Goal: Transaction & Acquisition: Obtain resource

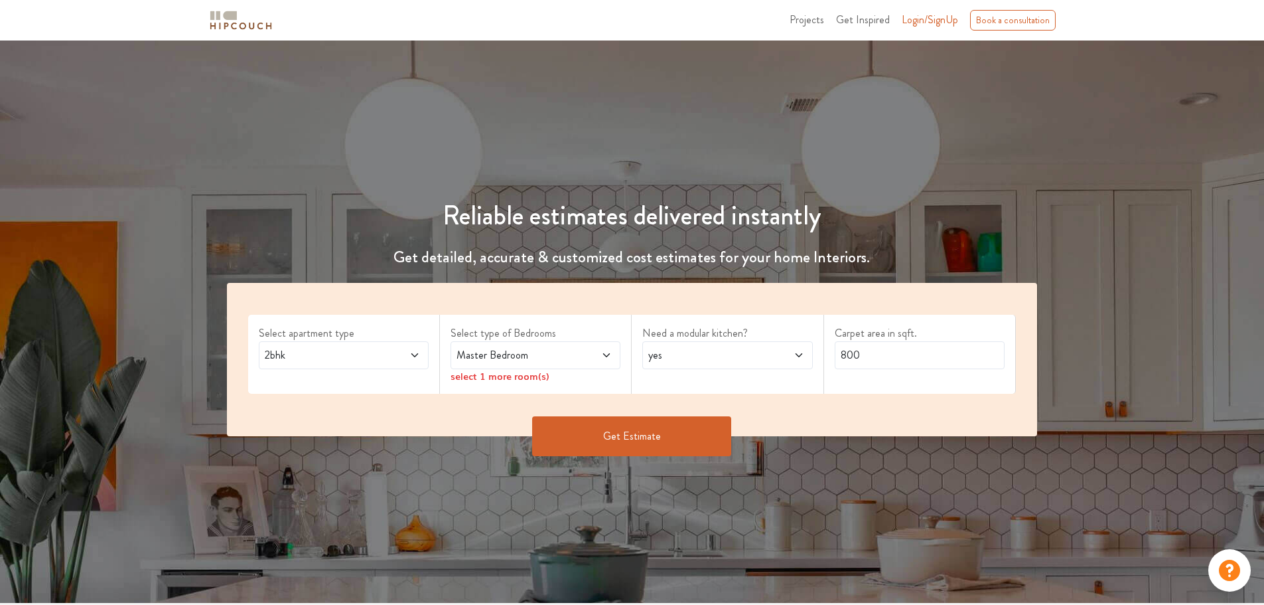
click at [301, 350] on span "2bhk" at bounding box center [321, 355] width 119 height 16
click at [552, 355] on span "Master Bedroom" at bounding box center [513, 355] width 119 height 16
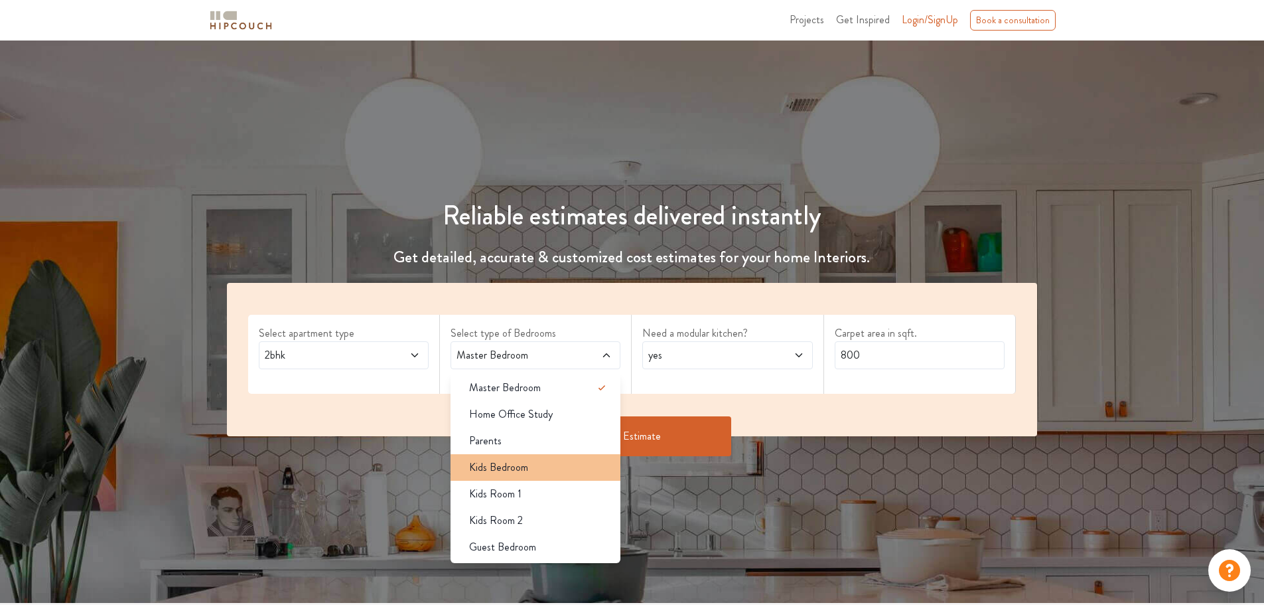
click at [535, 473] on div "Kids Bedroom" at bounding box center [540, 467] width 162 height 16
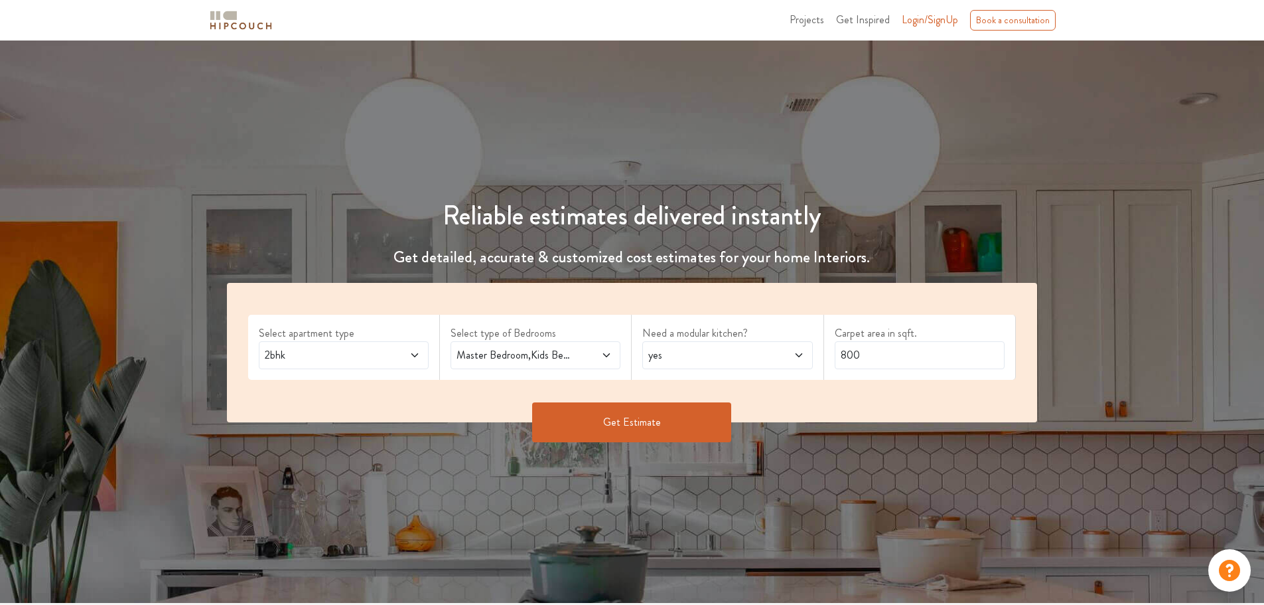
click at [546, 358] on span "Master Bedroom,Kids Bedroom" at bounding box center [513, 355] width 119 height 16
click at [818, 400] on div "Select apartment type 2bhk Select type of Bedrooms Master Bedroom,Kids Bedroom …" at bounding box center [632, 352] width 811 height 139
click at [411, 356] on icon at bounding box center [414, 355] width 11 height 11
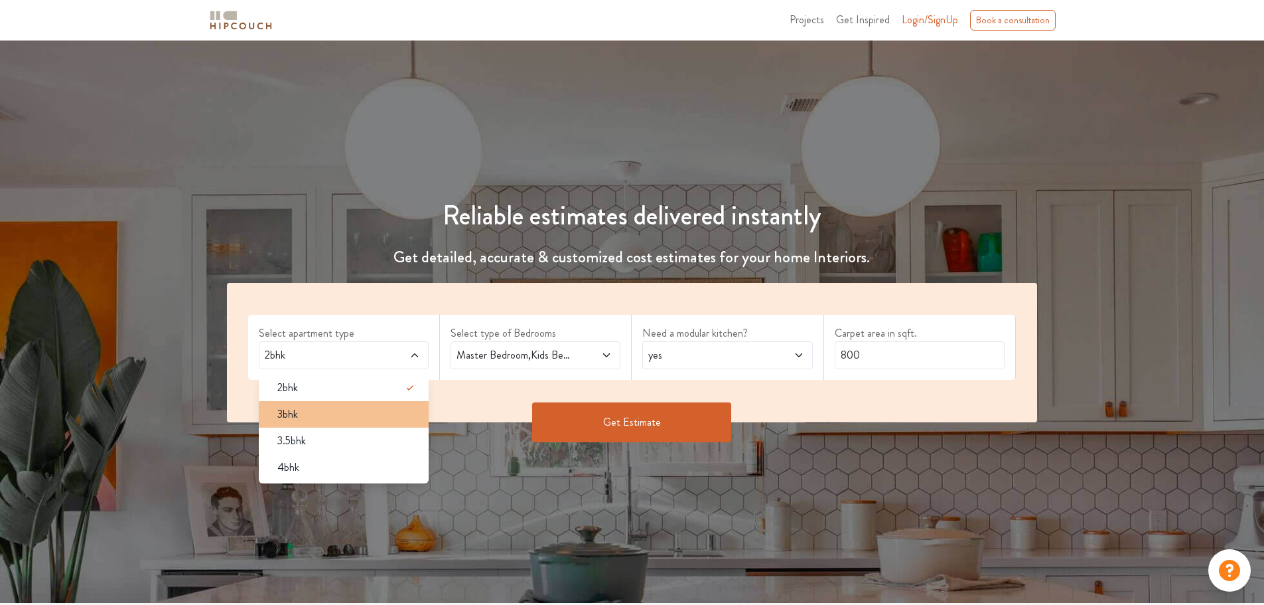
click at [301, 416] on div "3bhk" at bounding box center [348, 414] width 162 height 16
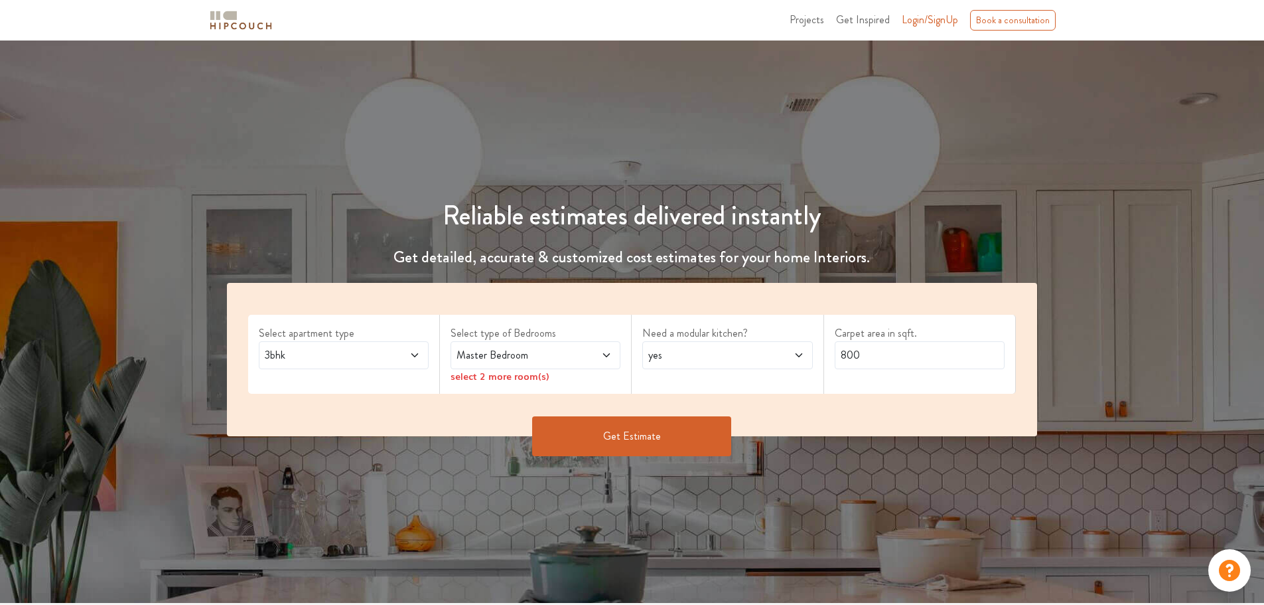
click at [377, 355] on span "3bhk" at bounding box center [321, 355] width 119 height 16
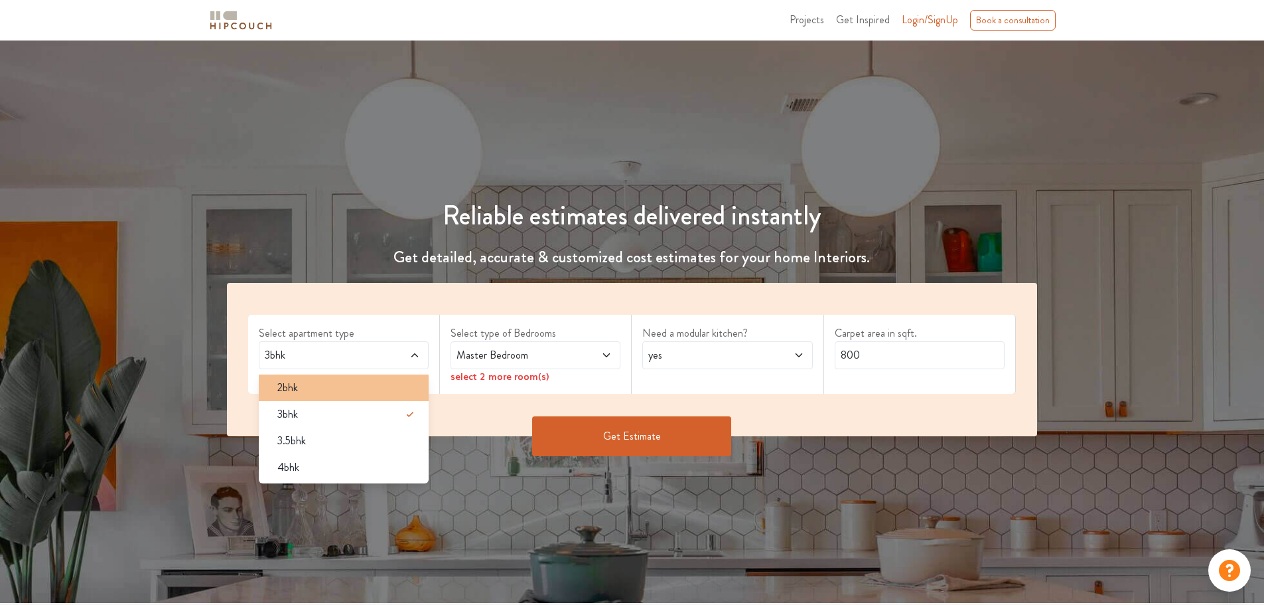
click at [306, 393] on div "2bhk" at bounding box center [348, 388] width 162 height 16
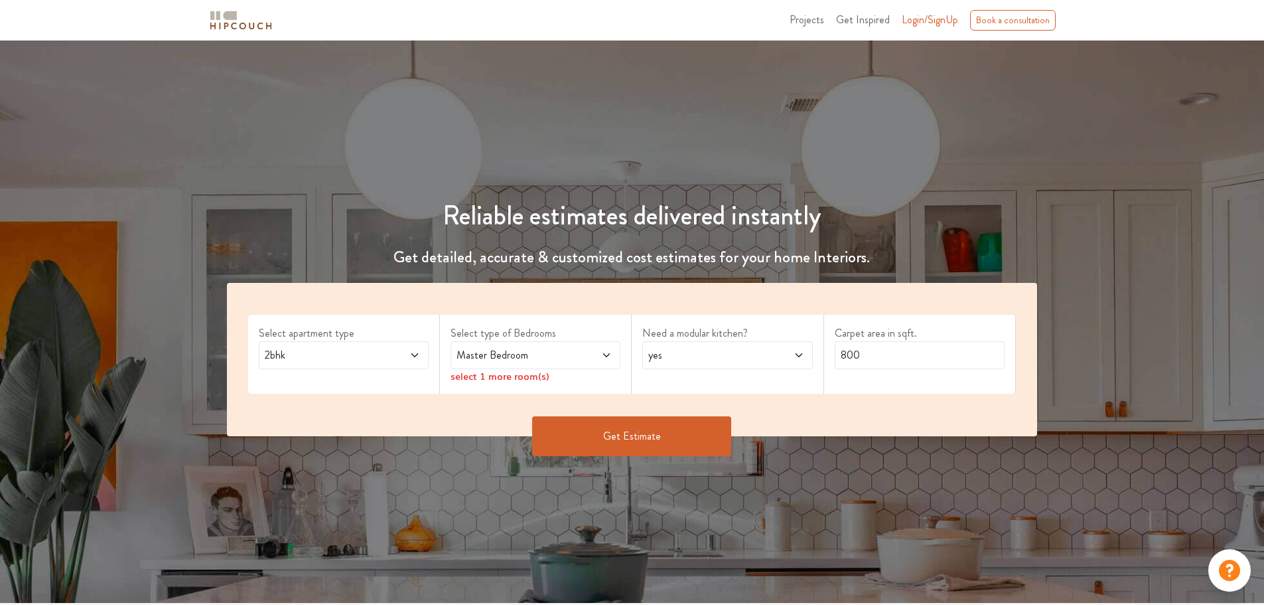
click at [581, 350] on span at bounding box center [593, 355] width 40 height 16
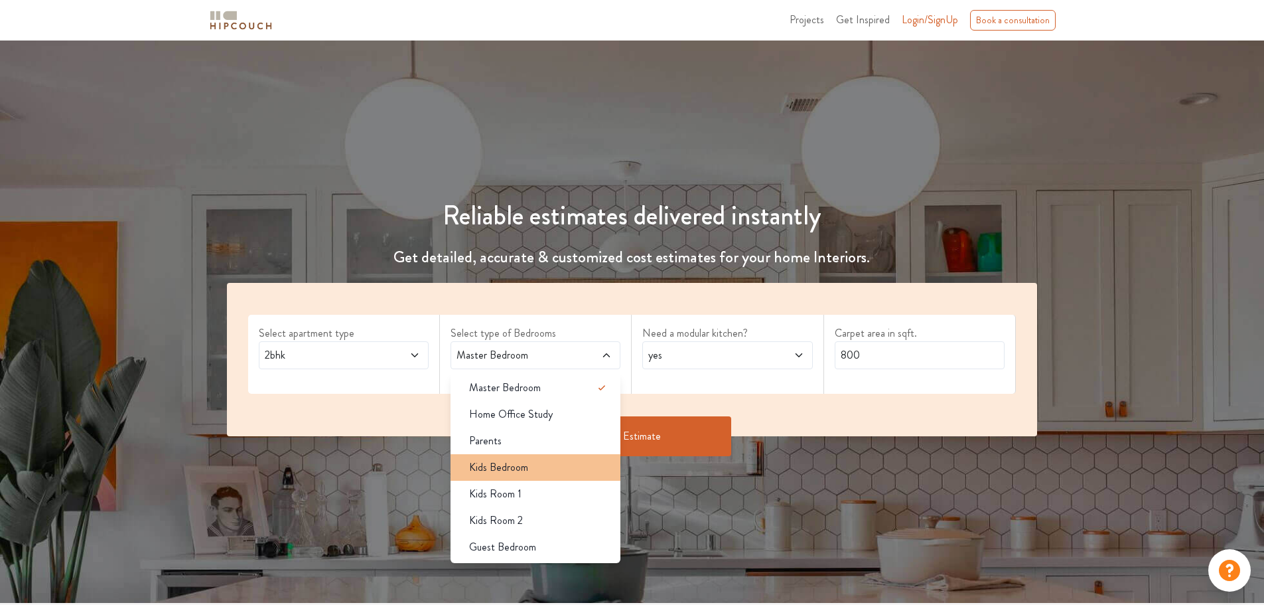
click at [554, 471] on div "Kids Bedroom" at bounding box center [540, 467] width 162 height 16
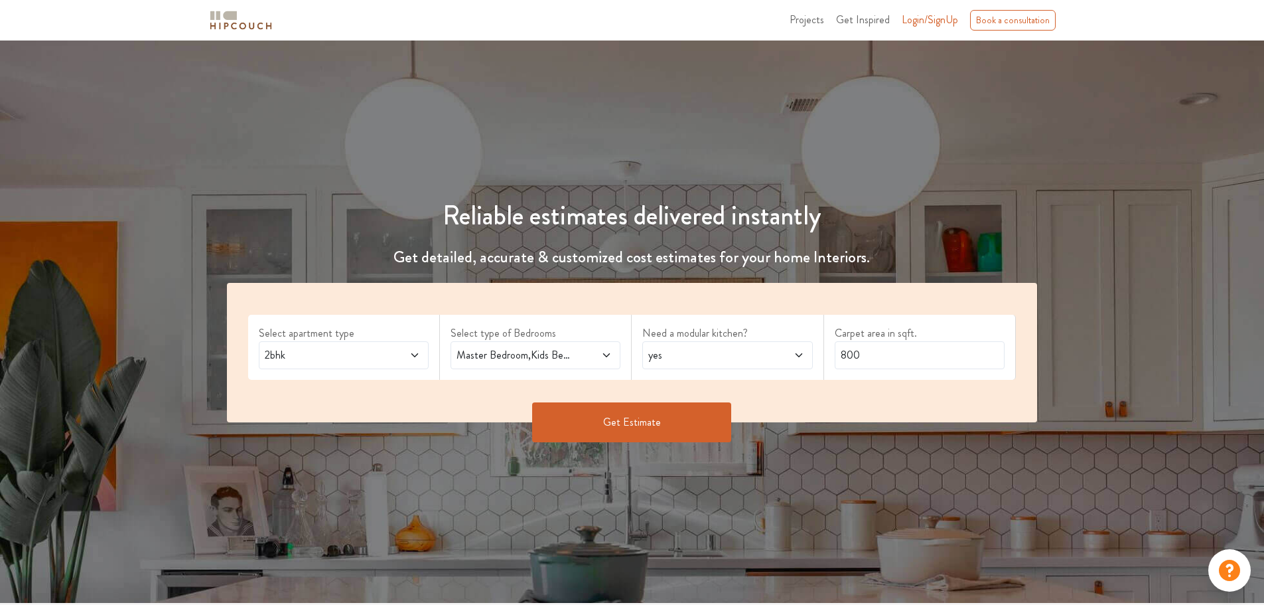
click at [743, 352] on span "yes" at bounding box center [705, 355] width 119 height 16
click at [897, 384] on div "Select apartment type 2bhk Select type of Bedrooms Master Bedroom,Kids Bedroom …" at bounding box center [632, 352] width 811 height 139
drag, startPoint x: 869, startPoint y: 354, endPoint x: 823, endPoint y: 354, distance: 46.5
click at [823, 354] on div "Select apartment type 2bhk Select type of Bedrooms Master Bedroom,Kids Bedroom …" at bounding box center [632, 352] width 811 height 139
drag, startPoint x: 859, startPoint y: 356, endPoint x: 827, endPoint y: 354, distance: 31.9
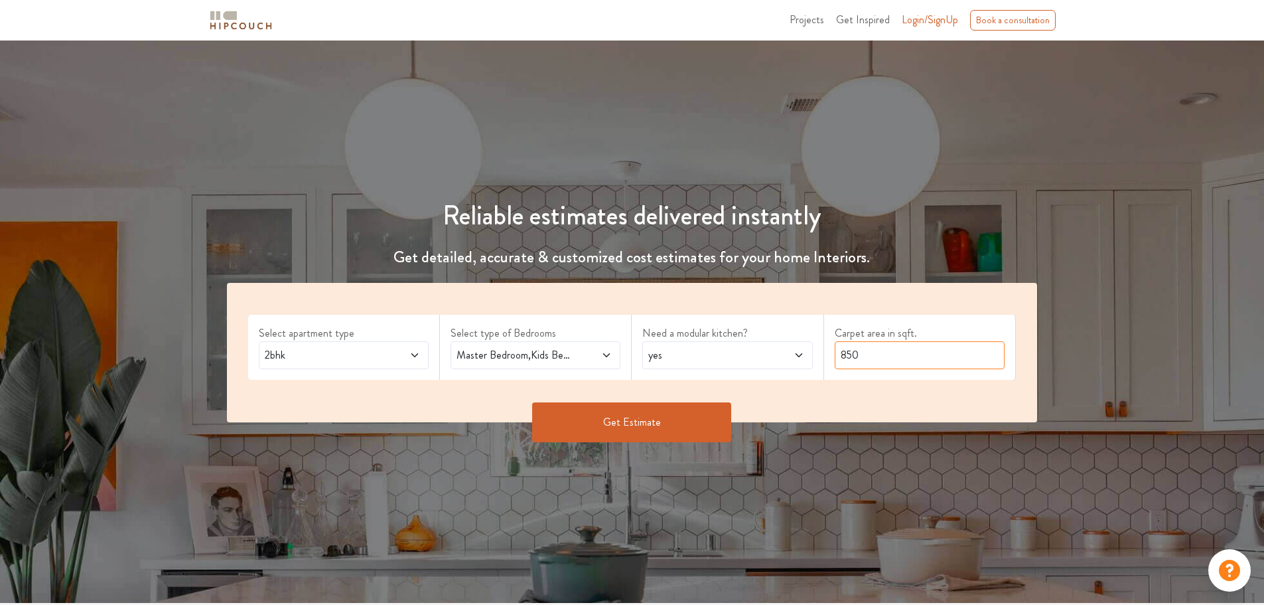
click at [834, 358] on div "Carpet area in sqft. 850" at bounding box center [920, 347] width 192 height 65
type input "1500"
click at [649, 421] on button "Get Estimate" at bounding box center [631, 422] width 199 height 40
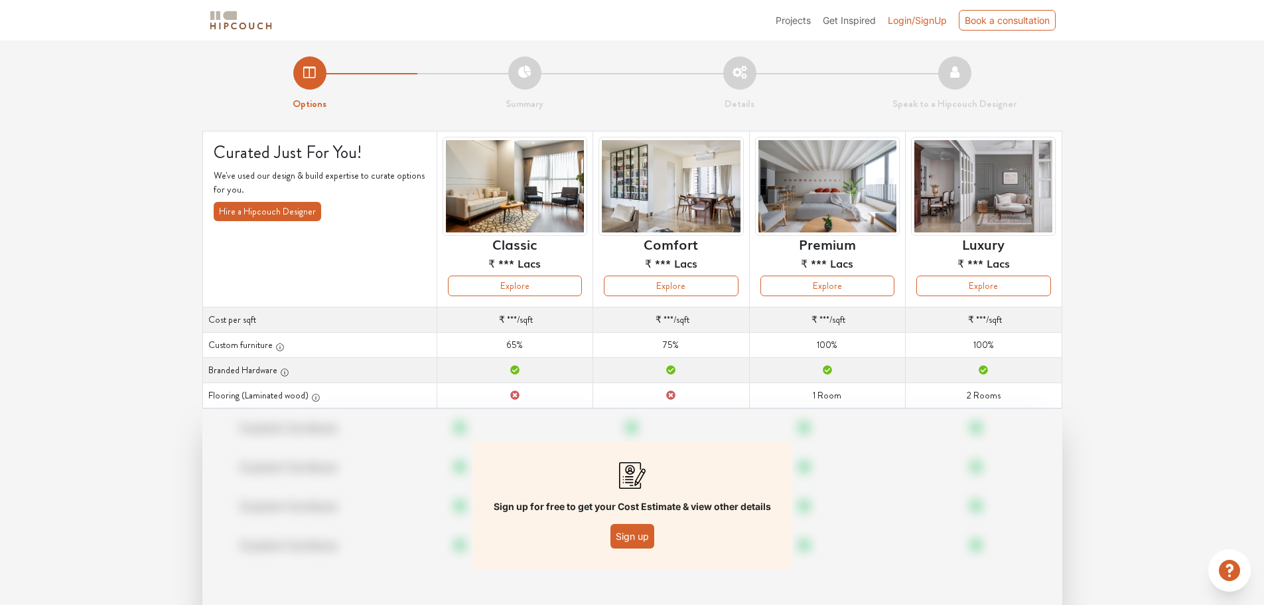
click at [636, 540] on button "Sign up" at bounding box center [633, 536] width 44 height 25
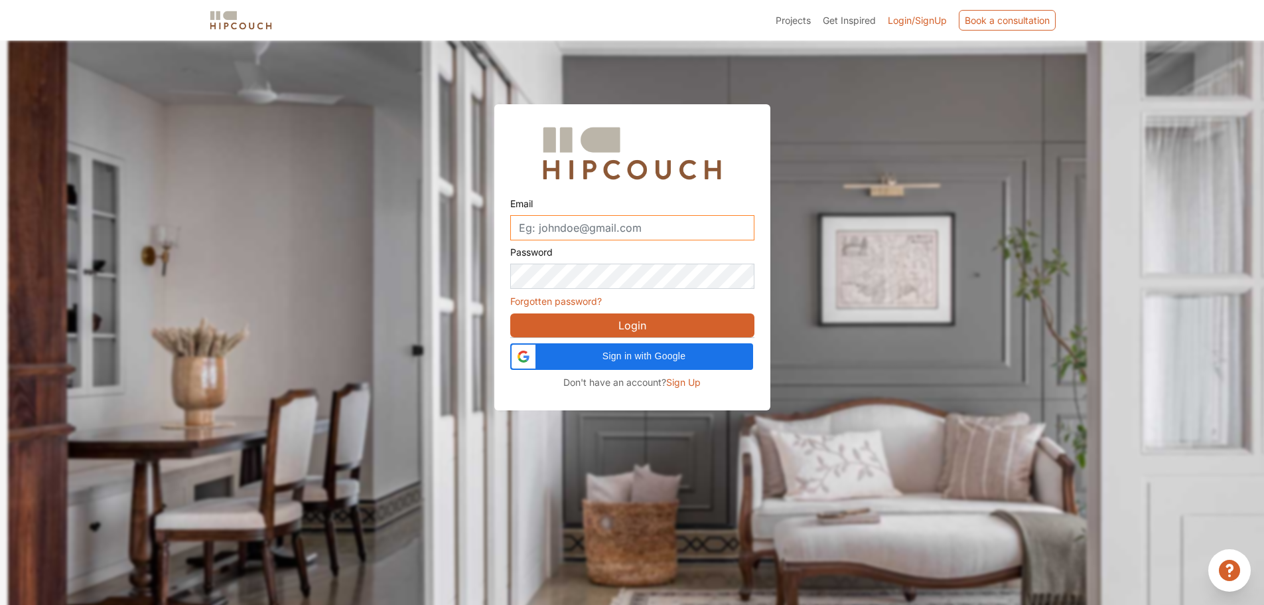
type input "elinteriodesigns@gmail.com"
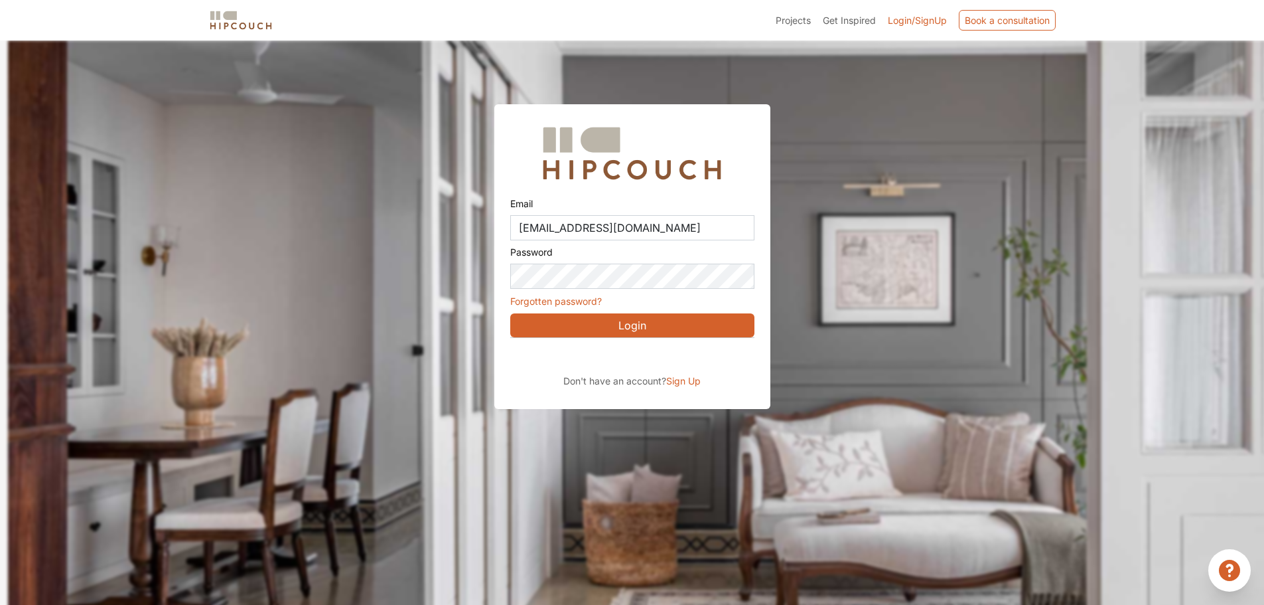
click at [642, 329] on button "Login" at bounding box center [632, 325] width 244 height 24
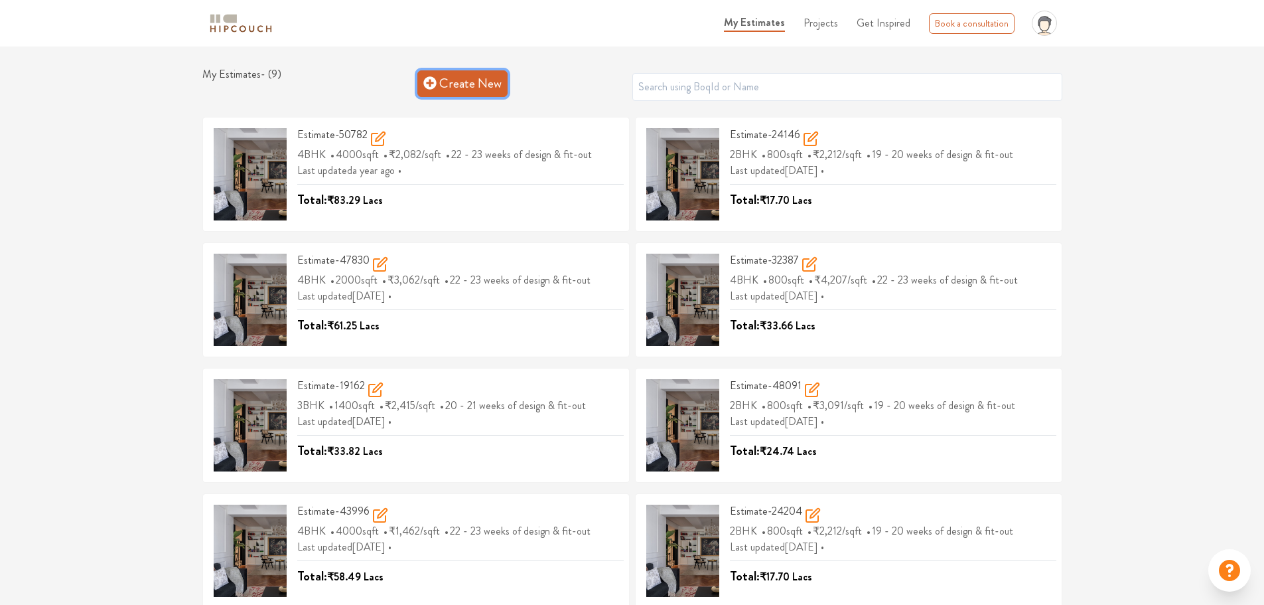
click at [475, 80] on link "Create New" at bounding box center [462, 83] width 90 height 27
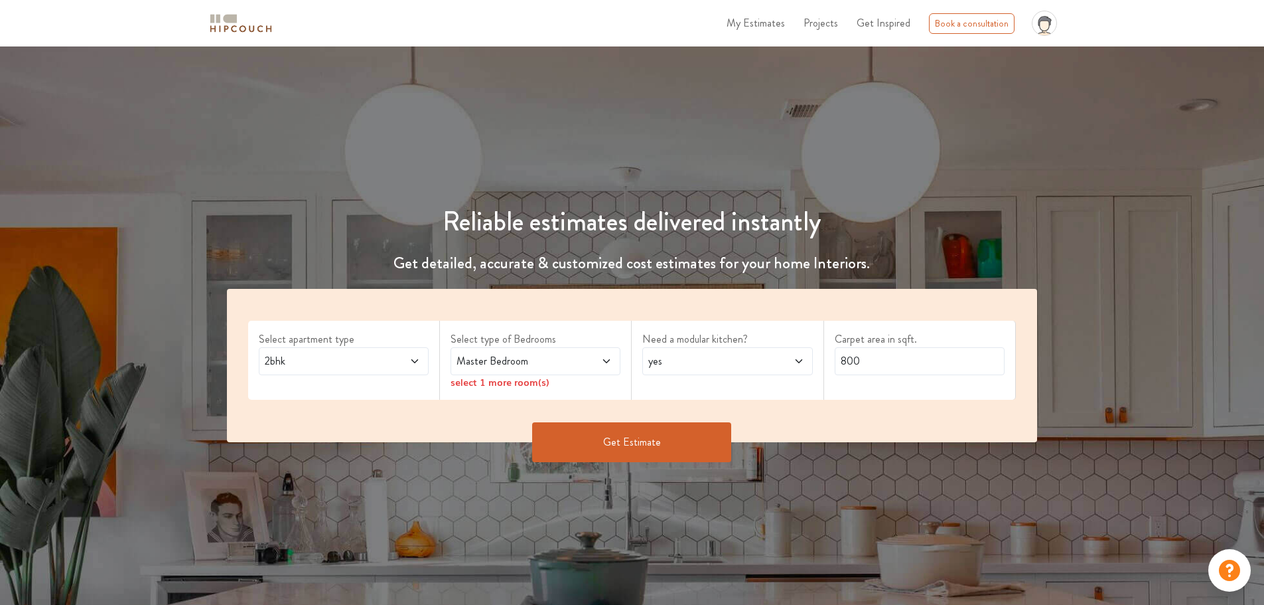
click at [538, 356] on span "Master Bedroom" at bounding box center [513, 361] width 119 height 16
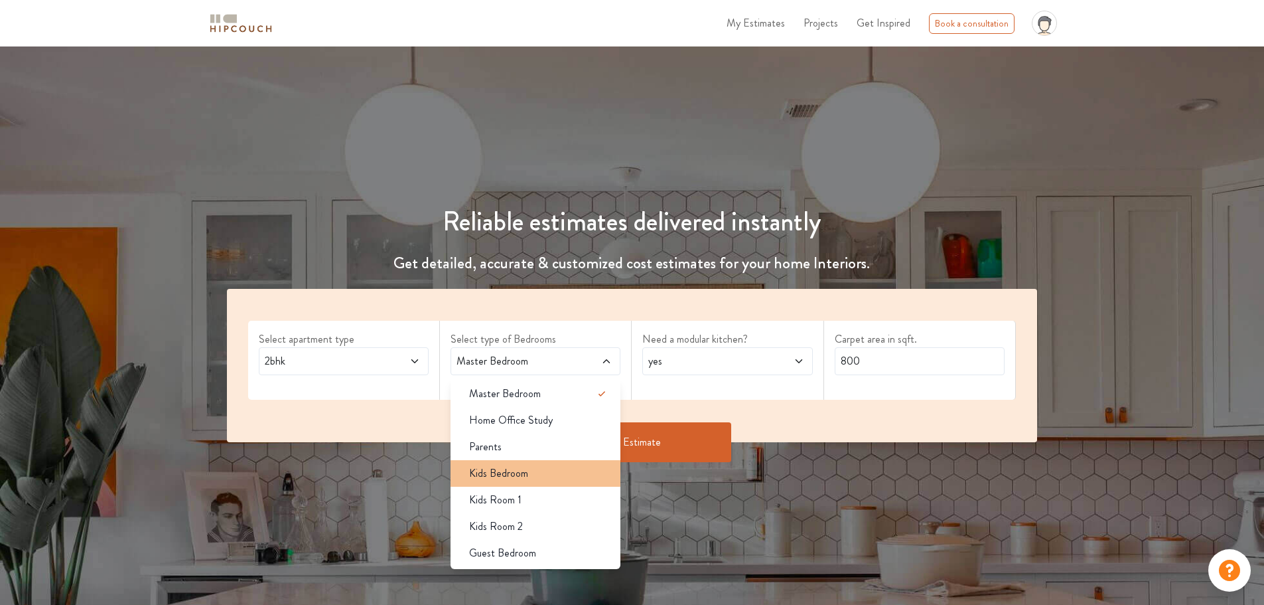
click at [524, 473] on span "Kids Bedroom" at bounding box center [498, 473] width 59 height 16
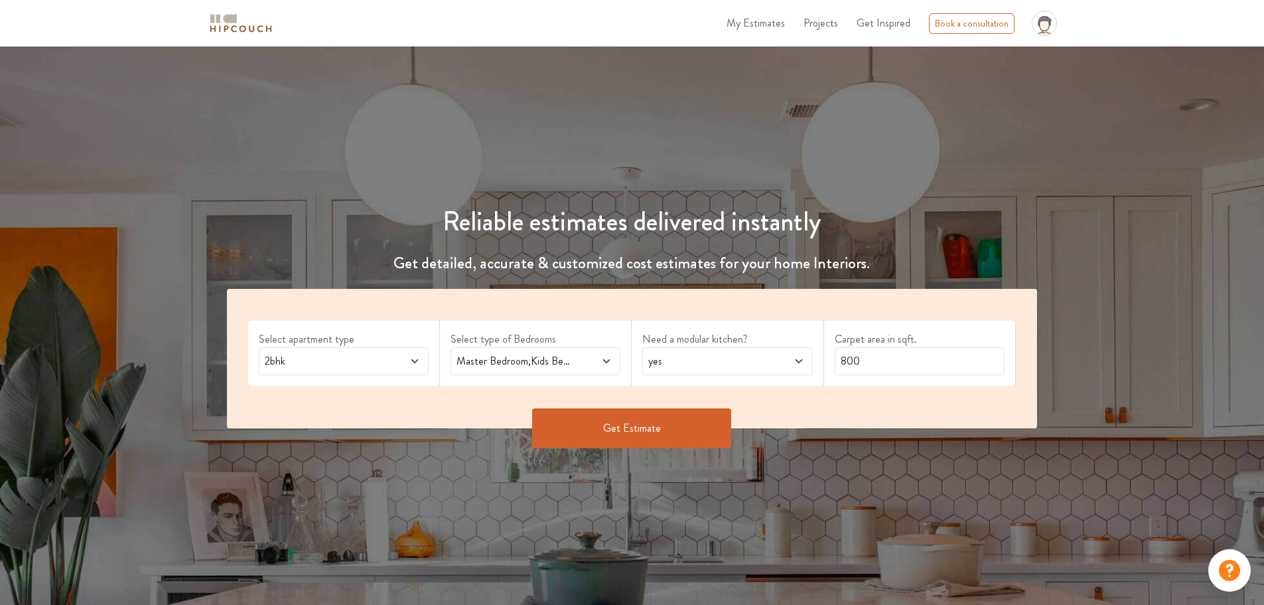
click at [688, 361] on span "yes" at bounding box center [705, 361] width 119 height 16
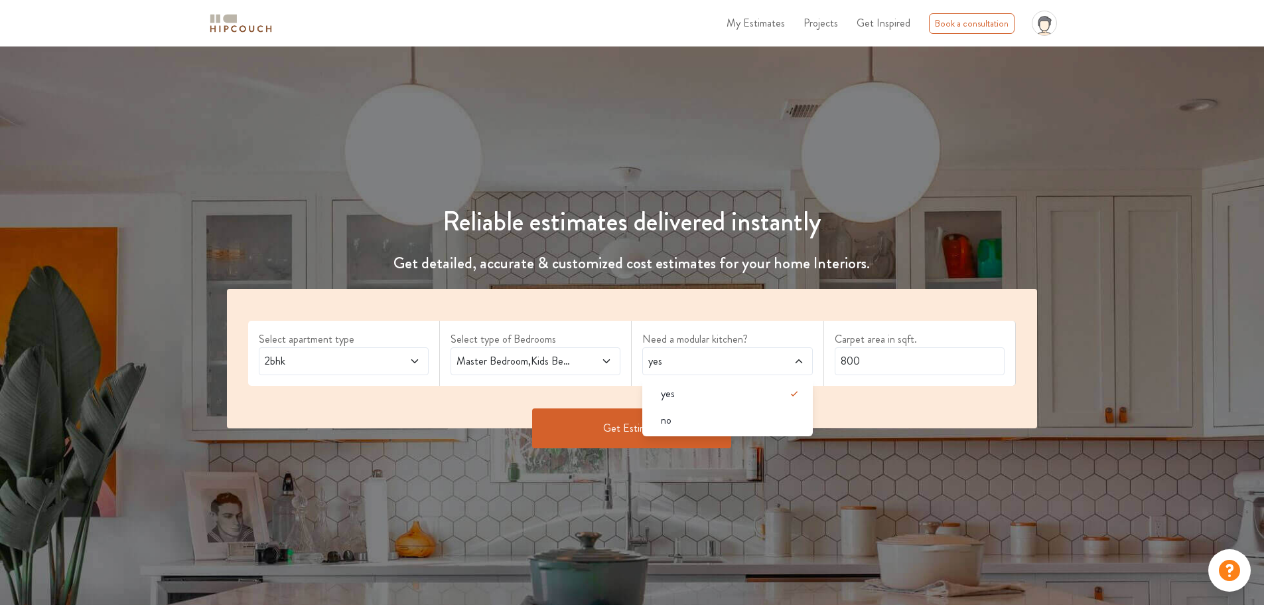
click at [880, 396] on div "Select apartment type 2bhk Select type of Bedrooms Master Bedroom,Kids Bedroom …" at bounding box center [632, 358] width 811 height 139
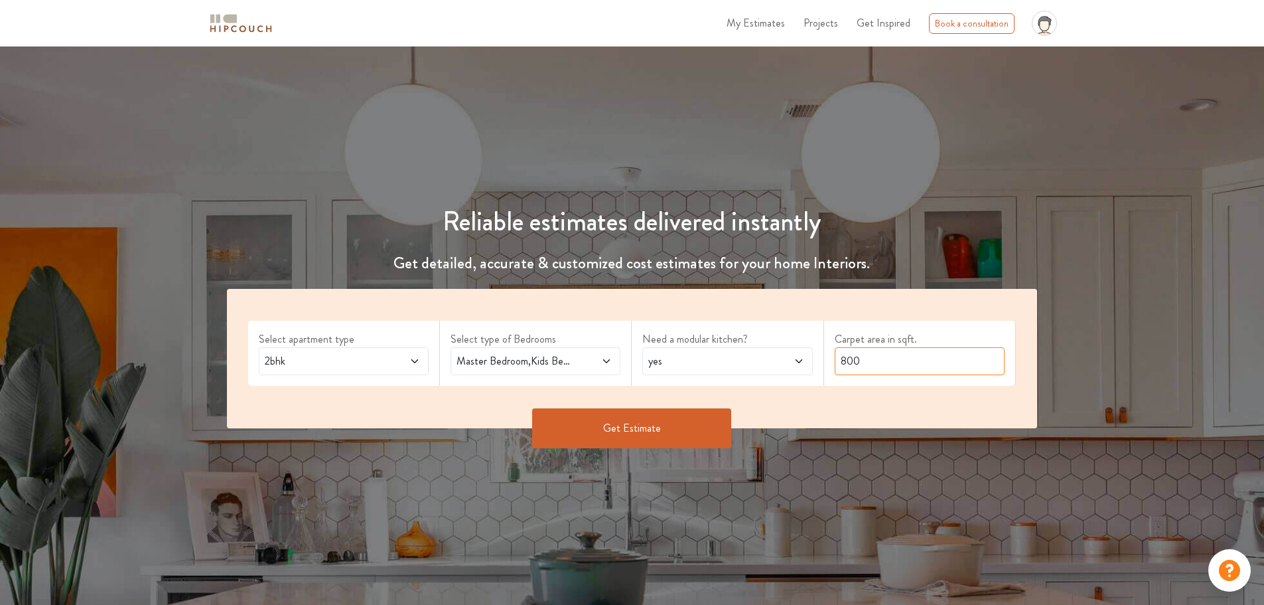
drag, startPoint x: 873, startPoint y: 359, endPoint x: 800, endPoint y: 363, distance: 72.5
click at [800, 363] on div "Select apartment type 2bhk Select type of Bedrooms Master Bedroom,Kids Bedroom …" at bounding box center [632, 358] width 811 height 139
type input "1500"
click at [644, 429] on button "Get Estimate" at bounding box center [631, 428] width 199 height 40
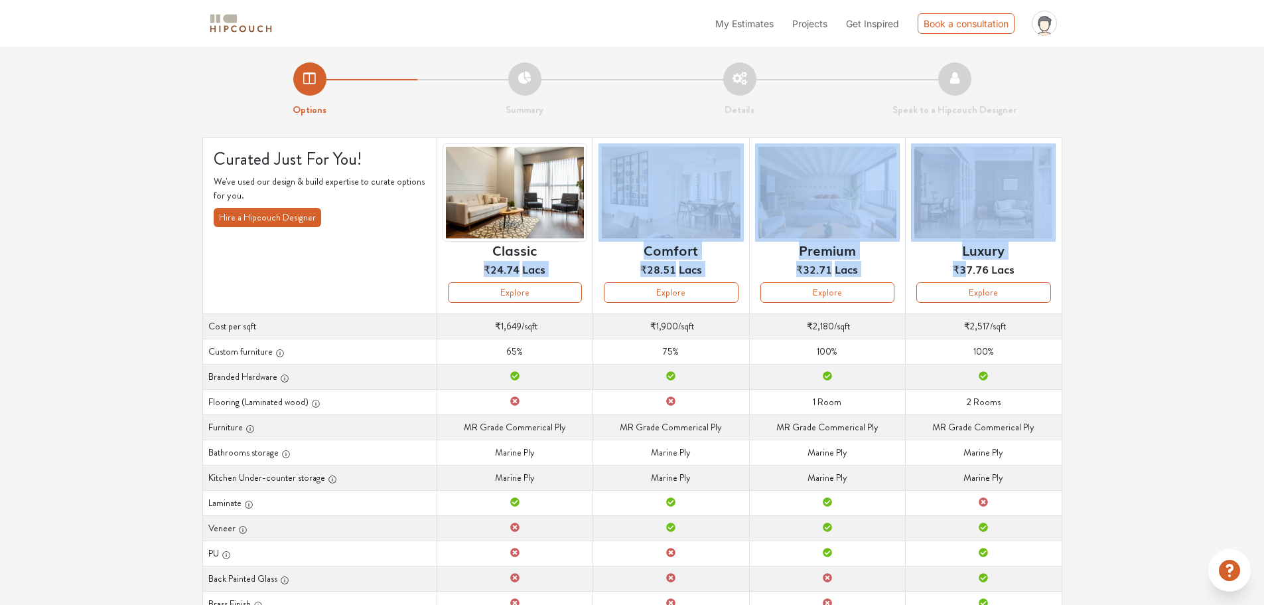
drag, startPoint x: 471, startPoint y: 269, endPoint x: 968, endPoint y: 274, distance: 497.8
click at [968, 274] on tr "Curated Just For You! We've used our design & build expertise to curate options…" at bounding box center [631, 225] width 859 height 176
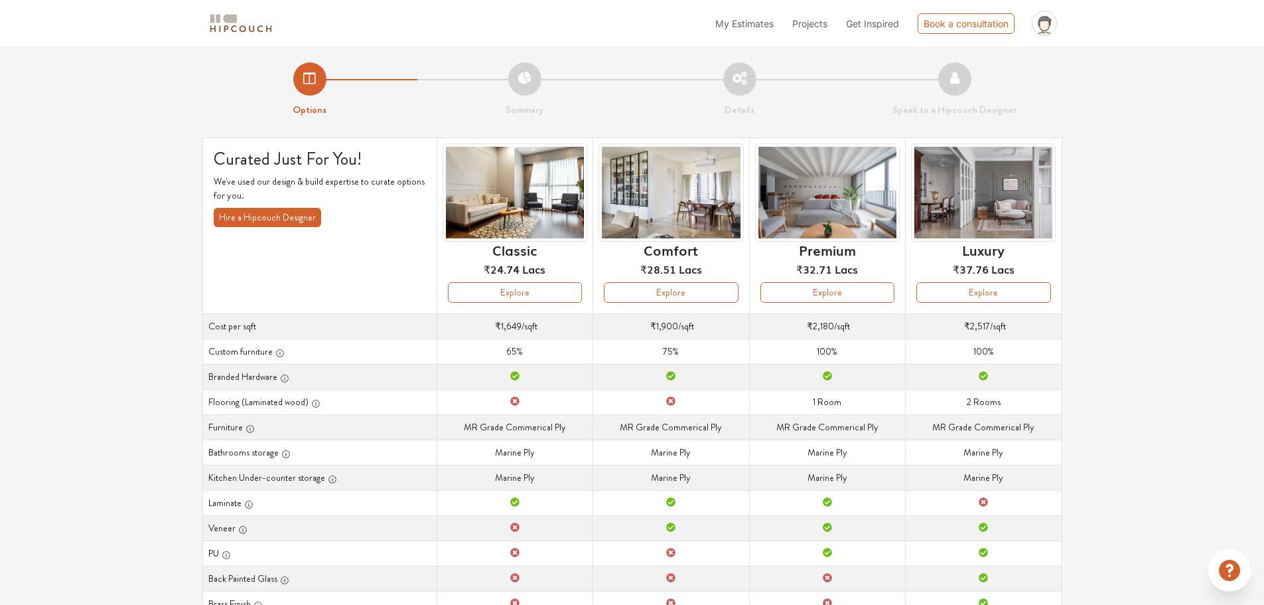
click at [1028, 270] on div "Luxury ₹37.76 Lacs" at bounding box center [983, 212] width 145 height 139
drag, startPoint x: 495, startPoint y: 328, endPoint x: 537, endPoint y: 325, distance: 41.9
click at [537, 325] on td "Cost per sqft ₹1,649 /sqft" at bounding box center [515, 325] width 156 height 25
drag, startPoint x: 651, startPoint y: 325, endPoint x: 690, endPoint y: 321, distance: 39.4
click at [690, 321] on td "Cost per sqft ₹1,900 /sqft" at bounding box center [671, 325] width 156 height 25
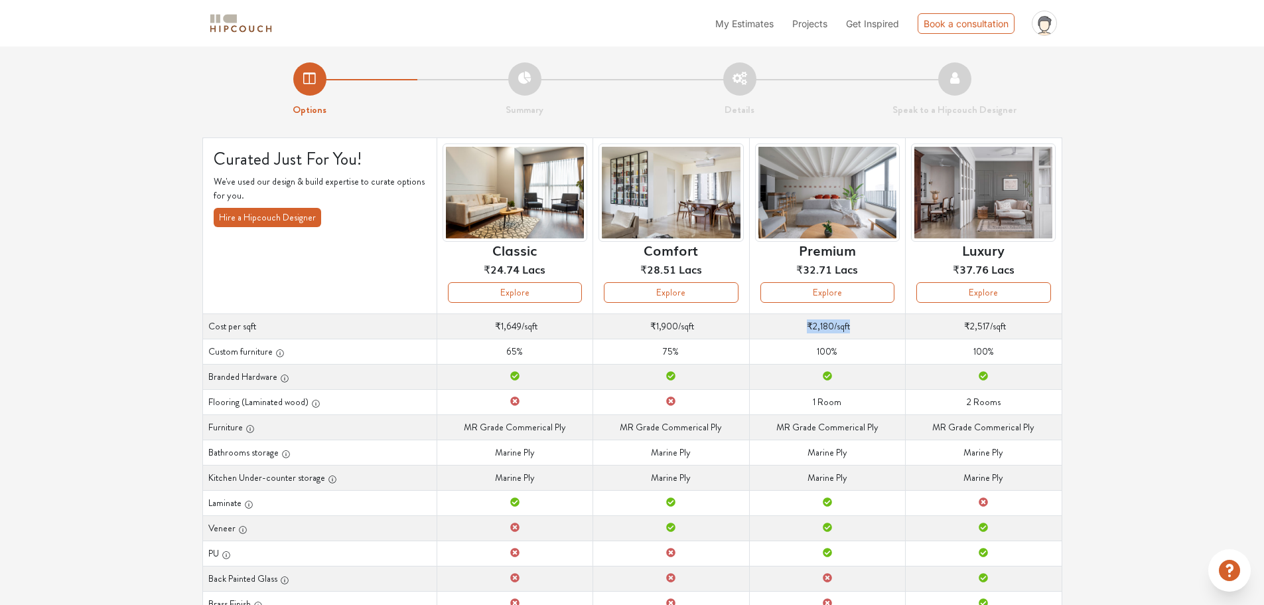
drag, startPoint x: 805, startPoint y: 323, endPoint x: 858, endPoint y: 322, distance: 53.1
click at [858, 322] on td "Cost per sqft ₹2,180 /sqft" at bounding box center [827, 325] width 156 height 25
drag, startPoint x: 966, startPoint y: 327, endPoint x: 1007, endPoint y: 324, distance: 40.6
click at [1007, 324] on td "Cost per sqft ₹2,517 /sqft" at bounding box center [984, 325] width 156 height 25
drag, startPoint x: 518, startPoint y: 350, endPoint x: 530, endPoint y: 350, distance: 12.0
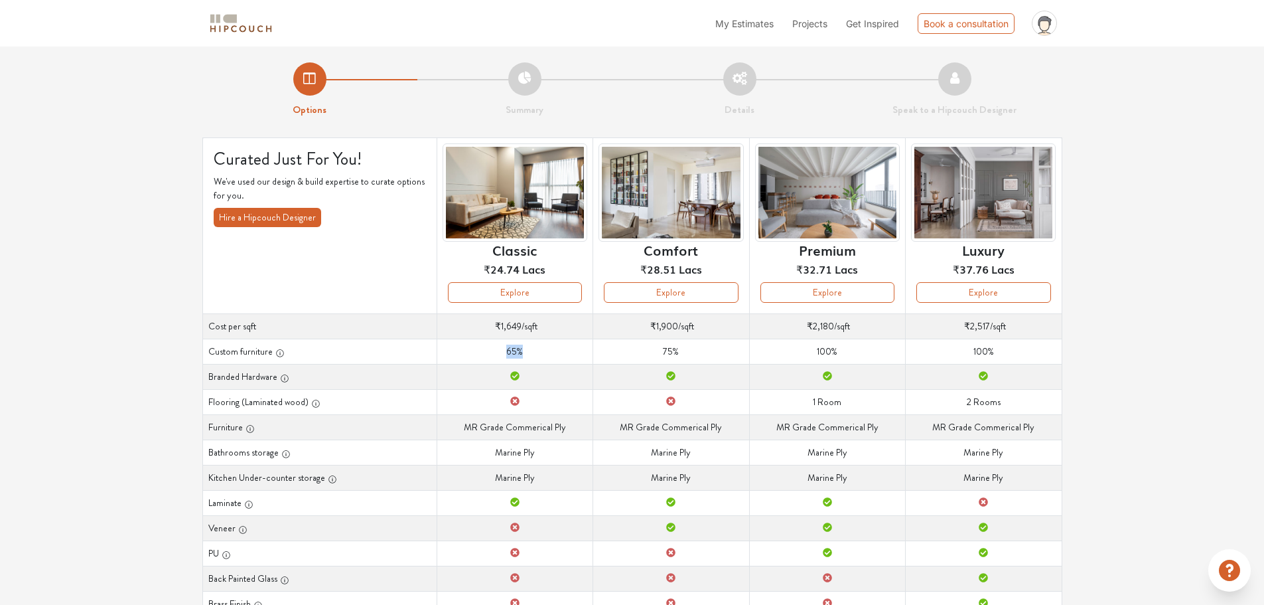
click at [529, 352] on td "Custom furniture 65%" at bounding box center [515, 350] width 156 height 25
drag, startPoint x: 664, startPoint y: 346, endPoint x: 686, endPoint y: 343, distance: 22.2
click at [686, 343] on td "Custom furniture 75%" at bounding box center [671, 350] width 156 height 25
drag, startPoint x: 843, startPoint y: 345, endPoint x: 859, endPoint y: 345, distance: 16.6
click at [847, 345] on td "Custom furniture 100%" at bounding box center [827, 350] width 156 height 25
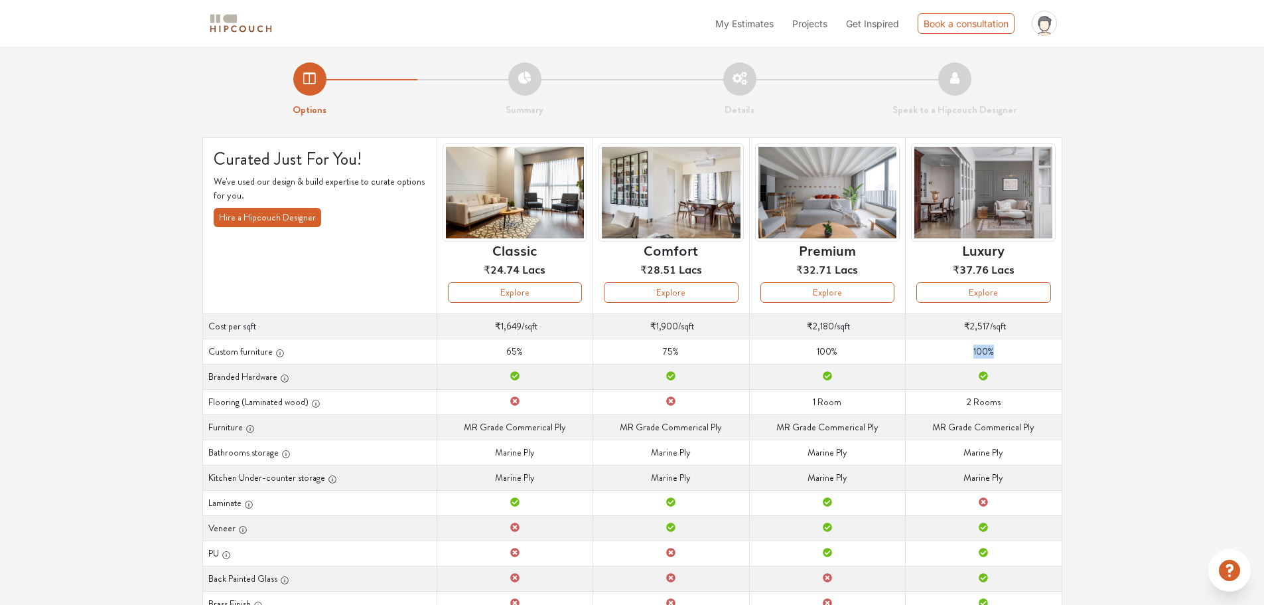
drag, startPoint x: 966, startPoint y: 341, endPoint x: 1017, endPoint y: 340, distance: 51.1
click at [1013, 342] on td "Custom furniture 100%" at bounding box center [984, 350] width 156 height 25
drag, startPoint x: 813, startPoint y: 325, endPoint x: 959, endPoint y: 334, distance: 146.3
click at [879, 327] on td "Cost per sqft ₹2,180 /sqft" at bounding box center [827, 325] width 156 height 25
drag, startPoint x: 967, startPoint y: 327, endPoint x: 1020, endPoint y: 326, distance: 53.1
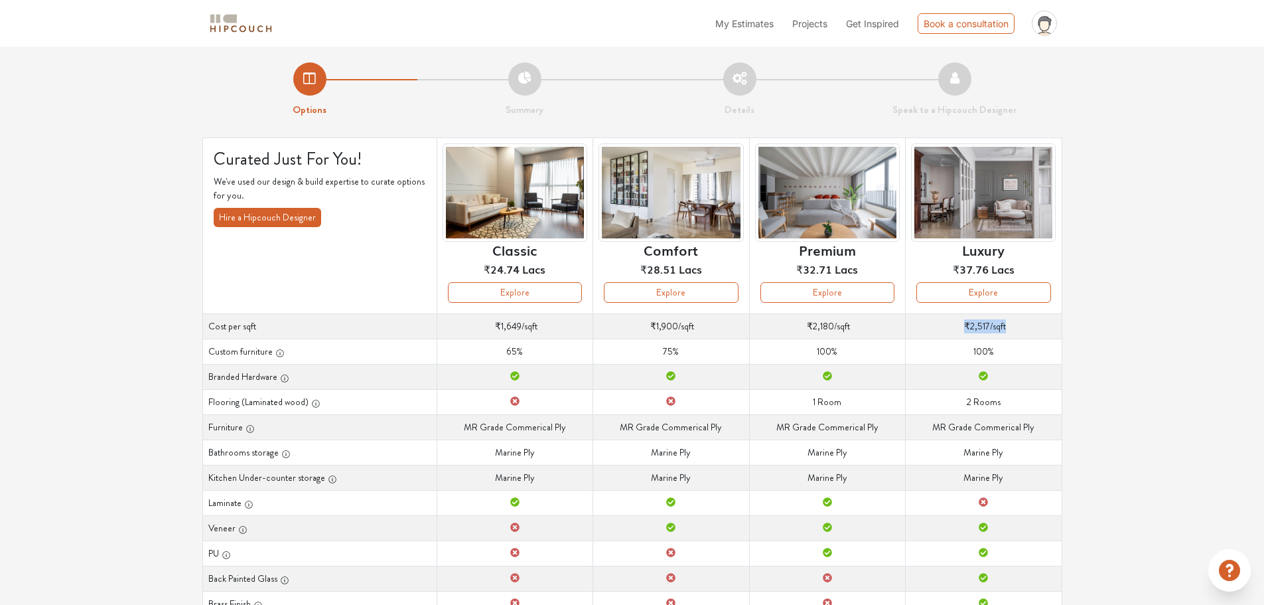
click at [1019, 326] on td "Cost per sqft ₹2,517 /sqft" at bounding box center [984, 325] width 156 height 25
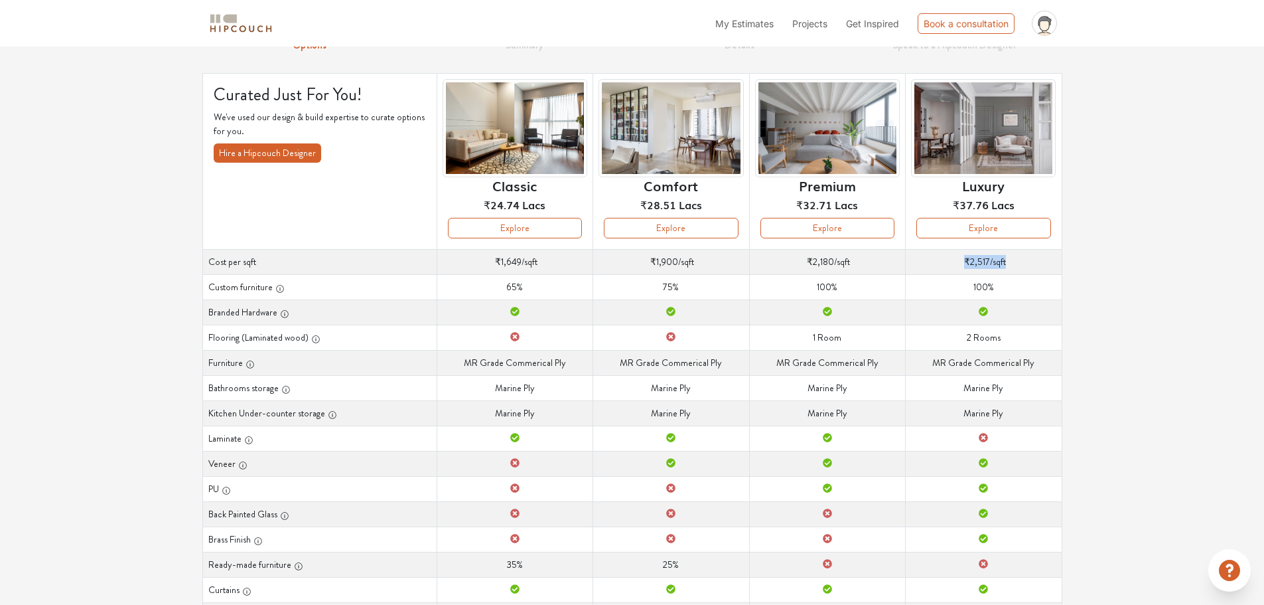
scroll to position [66, 0]
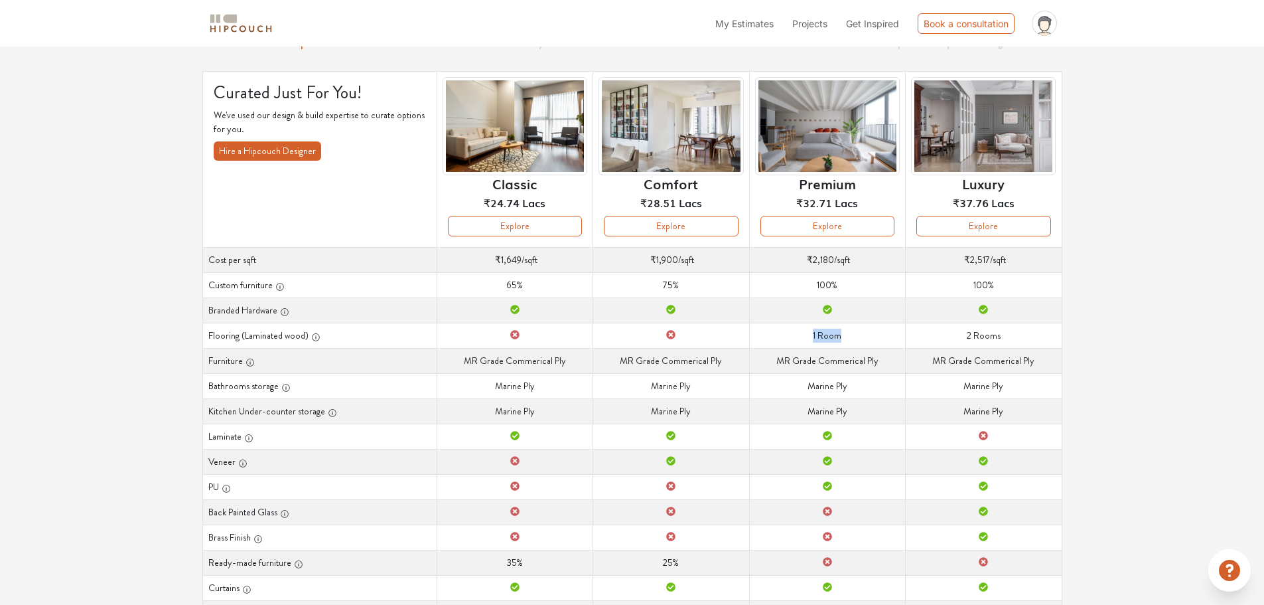
drag, startPoint x: 798, startPoint y: 335, endPoint x: 905, endPoint y: 337, distance: 106.9
click at [846, 334] on td "Flooring (Laminated wood) 1 Room" at bounding box center [827, 335] width 156 height 25
drag, startPoint x: 974, startPoint y: 336, endPoint x: 1008, endPoint y: 334, distance: 33.9
click at [1008, 334] on td "Flooring (Laminated wood) 2 Rooms" at bounding box center [984, 335] width 156 height 25
drag, startPoint x: 464, startPoint y: 364, endPoint x: 567, endPoint y: 336, distance: 106.6
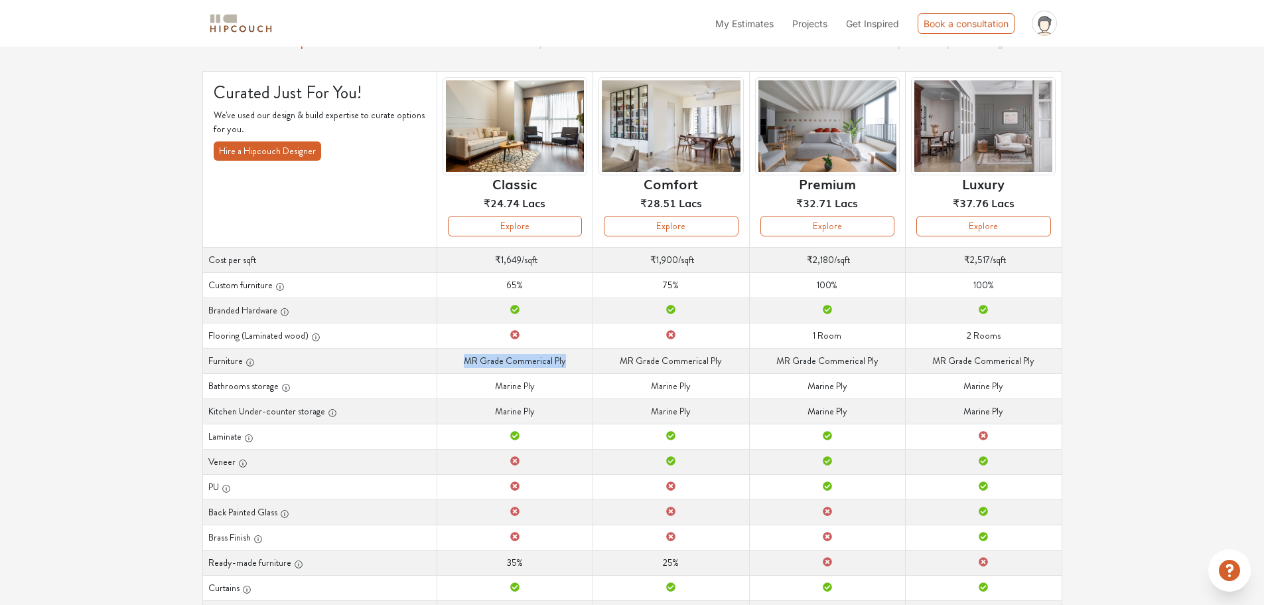
click at [566, 365] on td "Furniture MR [PERSON_NAME] Commerical Ply" at bounding box center [515, 360] width 156 height 25
drag, startPoint x: 492, startPoint y: 266, endPoint x: 546, endPoint y: 265, distance: 53.8
click at [546, 265] on td "Cost per sqft ₹1,649 /sqft" at bounding box center [515, 259] width 156 height 25
drag, startPoint x: 620, startPoint y: 362, endPoint x: 726, endPoint y: 364, distance: 106.2
click at [726, 364] on td "Furniture MR [PERSON_NAME] Commerical Ply" at bounding box center [671, 360] width 156 height 25
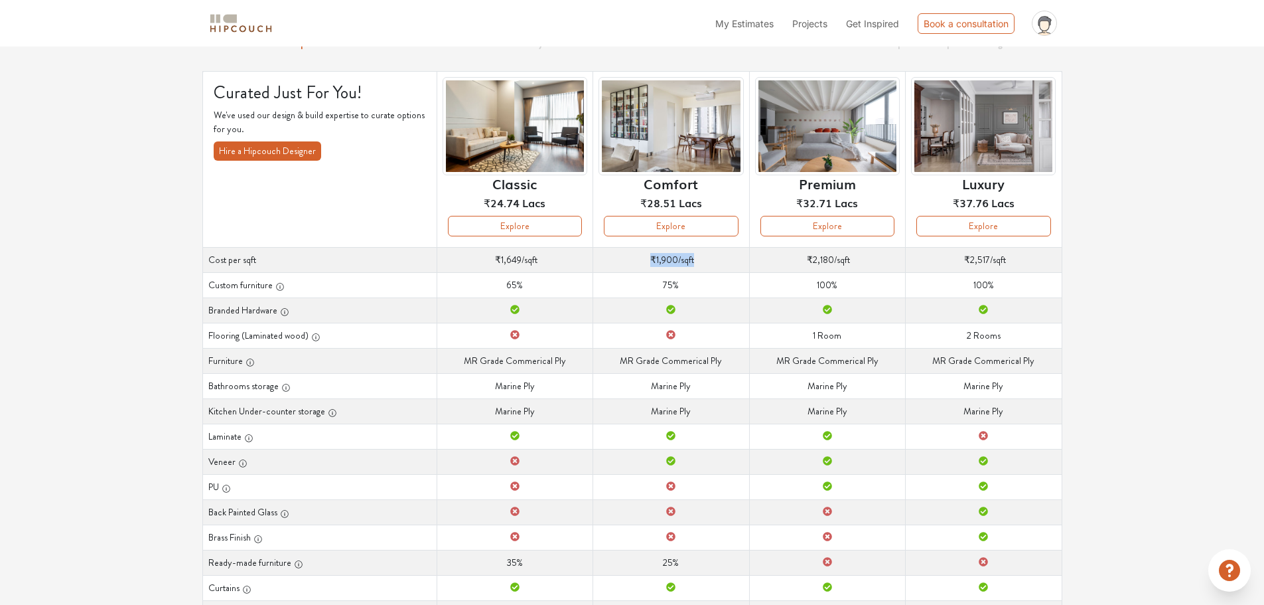
drag, startPoint x: 648, startPoint y: 263, endPoint x: 719, endPoint y: 283, distance: 73.3
click at [698, 263] on td "Cost per sqft ₹1,900 /sqft" at bounding box center [671, 259] width 156 height 25
drag, startPoint x: 773, startPoint y: 360, endPoint x: 884, endPoint y: 364, distance: 110.9
click at [884, 364] on td "Furniture MR [PERSON_NAME] Commerical Ply" at bounding box center [827, 360] width 156 height 25
drag, startPoint x: 1045, startPoint y: 362, endPoint x: 460, endPoint y: 363, distance: 584.7
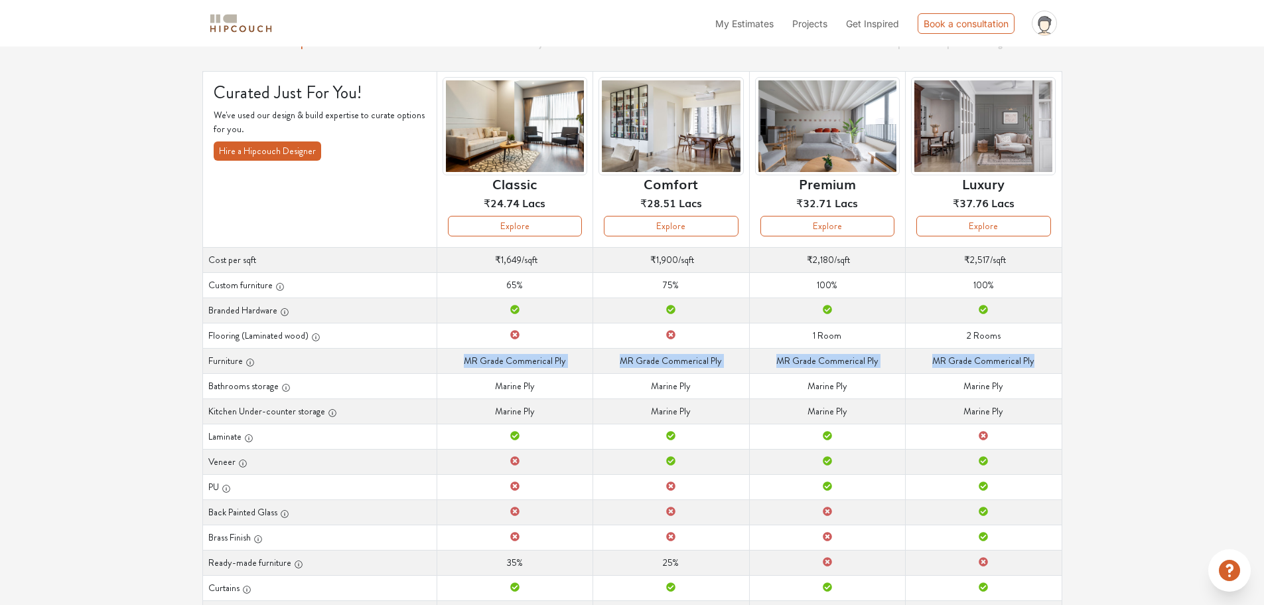
click at [457, 363] on tr "Furniture Furniture MR Grade Commerical Ply Furniture MR Grade Commerical Ply F…" at bounding box center [631, 360] width 859 height 25
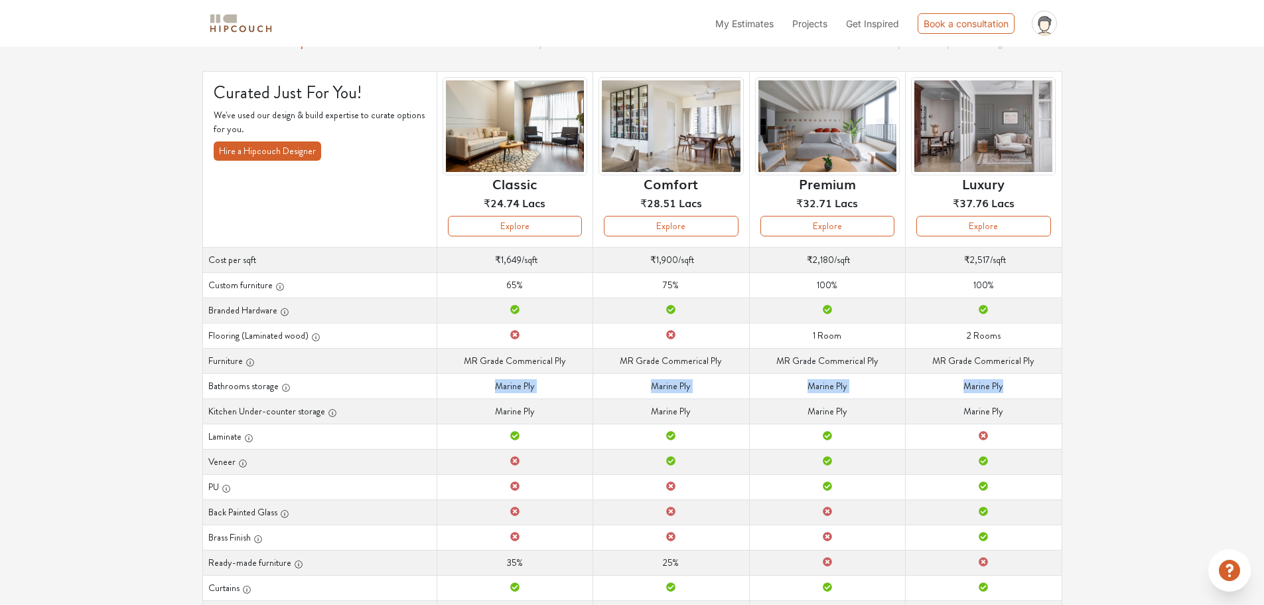
drag, startPoint x: 492, startPoint y: 385, endPoint x: 1000, endPoint y: 382, distance: 507.1
click at [1019, 382] on tr "Bathrooms storage Bathrooms storage Marine Ply Bathrooms storage Marine Ply Bat…" at bounding box center [631, 385] width 859 height 25
drag, startPoint x: 227, startPoint y: 415, endPoint x: 310, endPoint y: 410, distance: 83.1
click at [310, 410] on th "Kitchen Under-counter storage" at bounding box center [319, 410] width 234 height 25
drag, startPoint x: 502, startPoint y: 407, endPoint x: 1026, endPoint y: 408, distance: 524.3
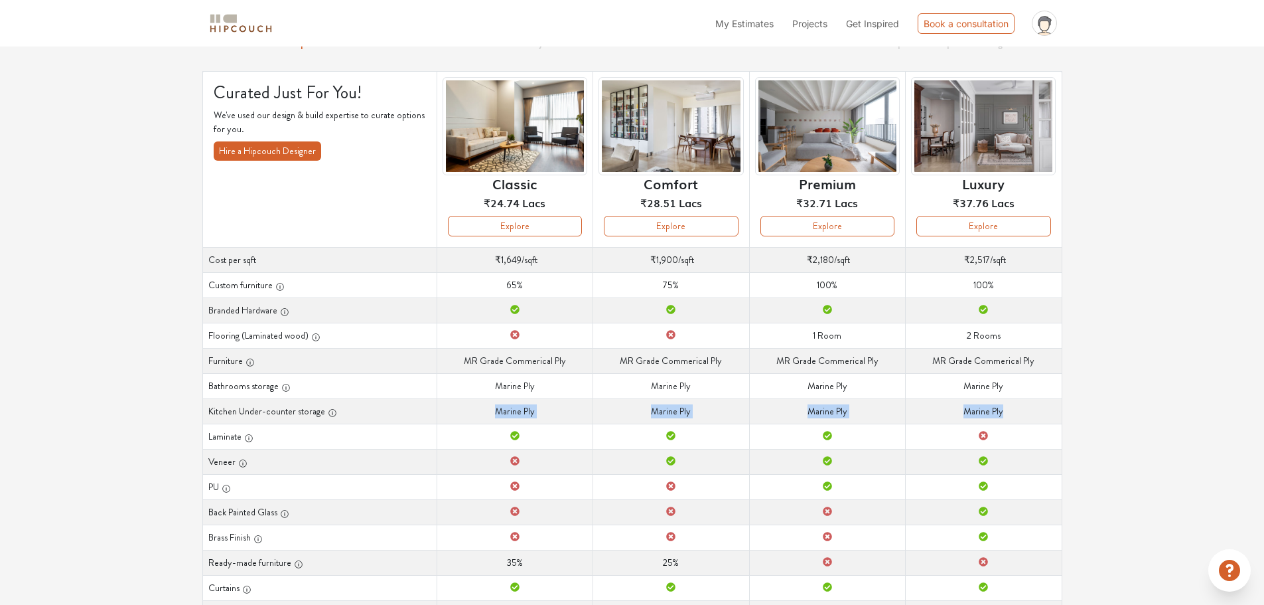
click at [1026, 408] on tr "Kitchen Under-counter storage Kitchen Under-counter storage Marine Ply Kitchen …" at bounding box center [631, 410] width 859 height 25
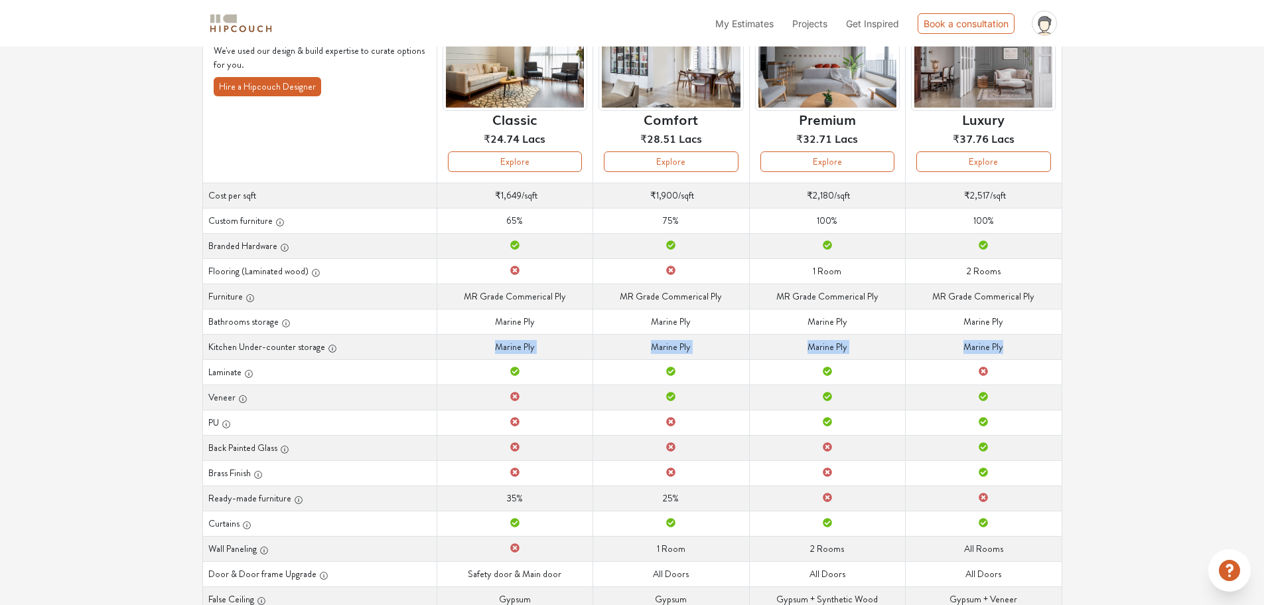
scroll to position [133, 0]
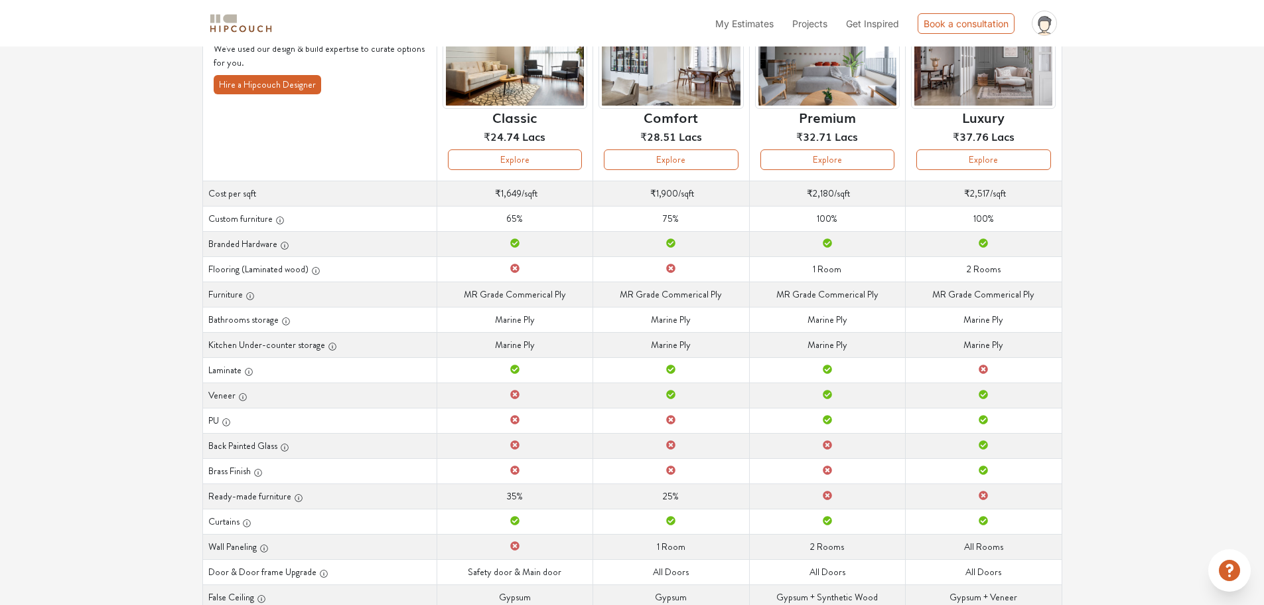
drag, startPoint x: 493, startPoint y: 369, endPoint x: 869, endPoint y: 375, distance: 375.7
click at [869, 375] on tr "Laminate Laminate Laminate Laminate Laminate" at bounding box center [631, 369] width 859 height 25
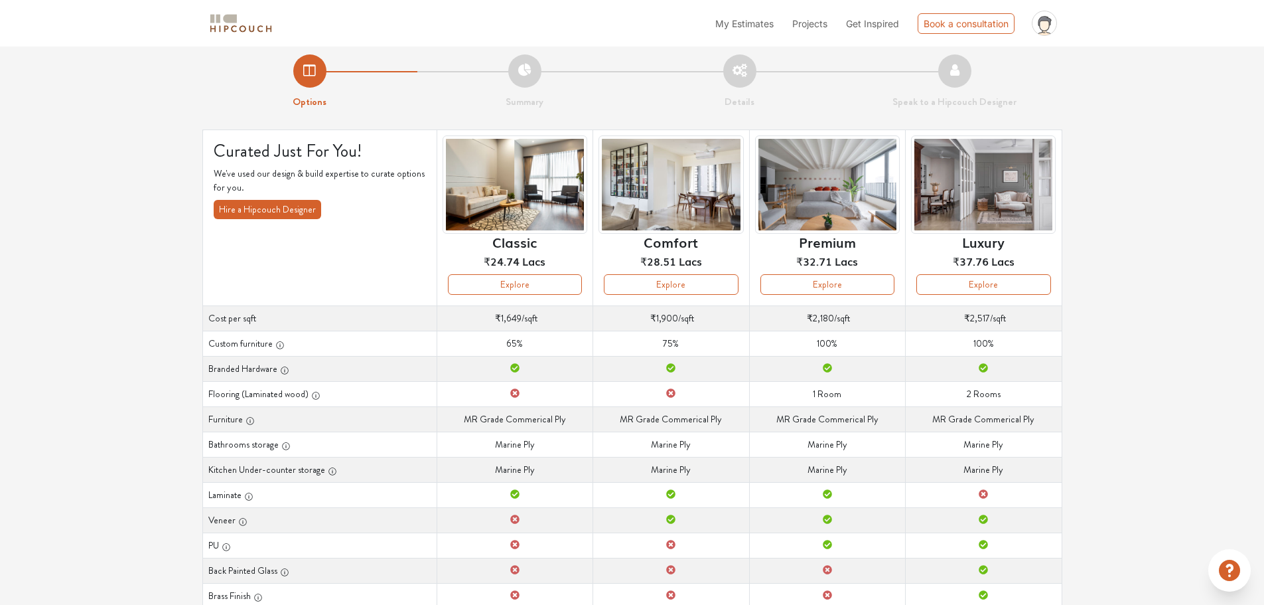
scroll to position [0, 0]
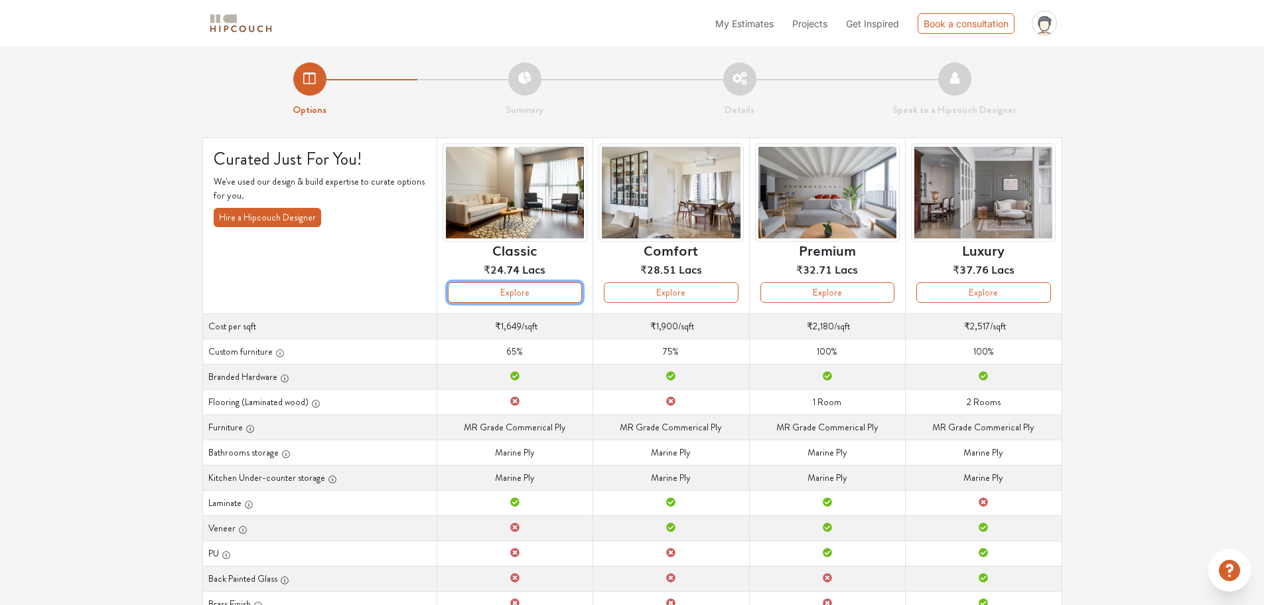
click at [514, 293] on button "Explore" at bounding box center [515, 292] width 134 height 21
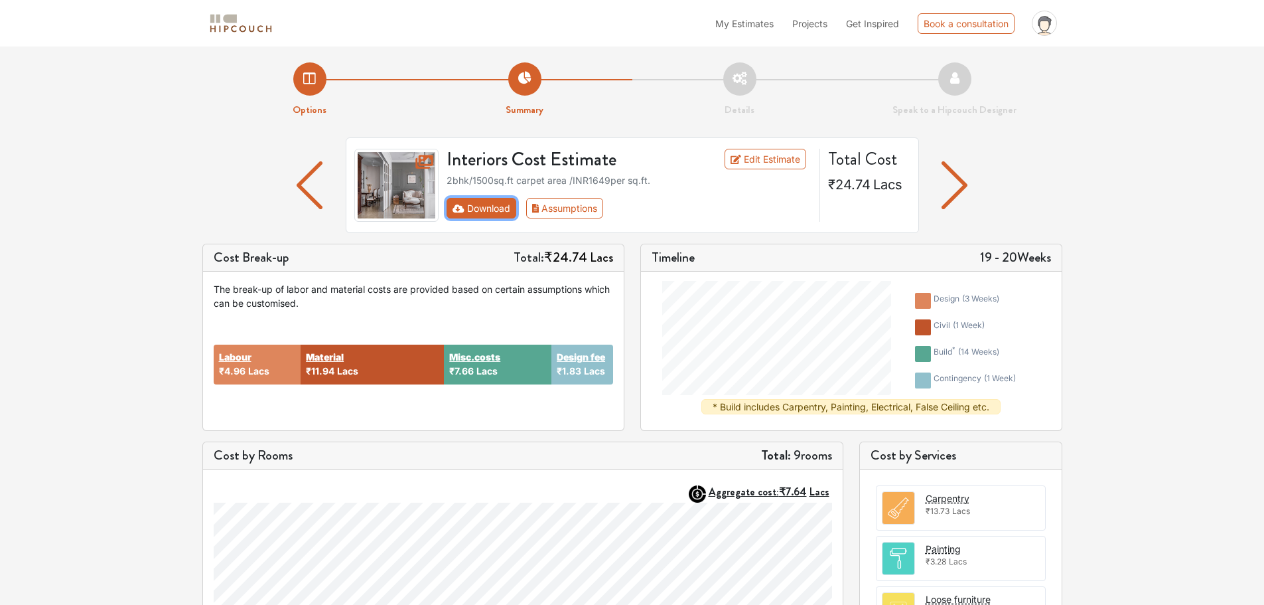
click at [495, 212] on button "Download" at bounding box center [482, 208] width 70 height 21
click at [492, 202] on button "Download" at bounding box center [482, 208] width 70 height 21
click at [584, 205] on button "Assumptions" at bounding box center [565, 208] width 78 height 21
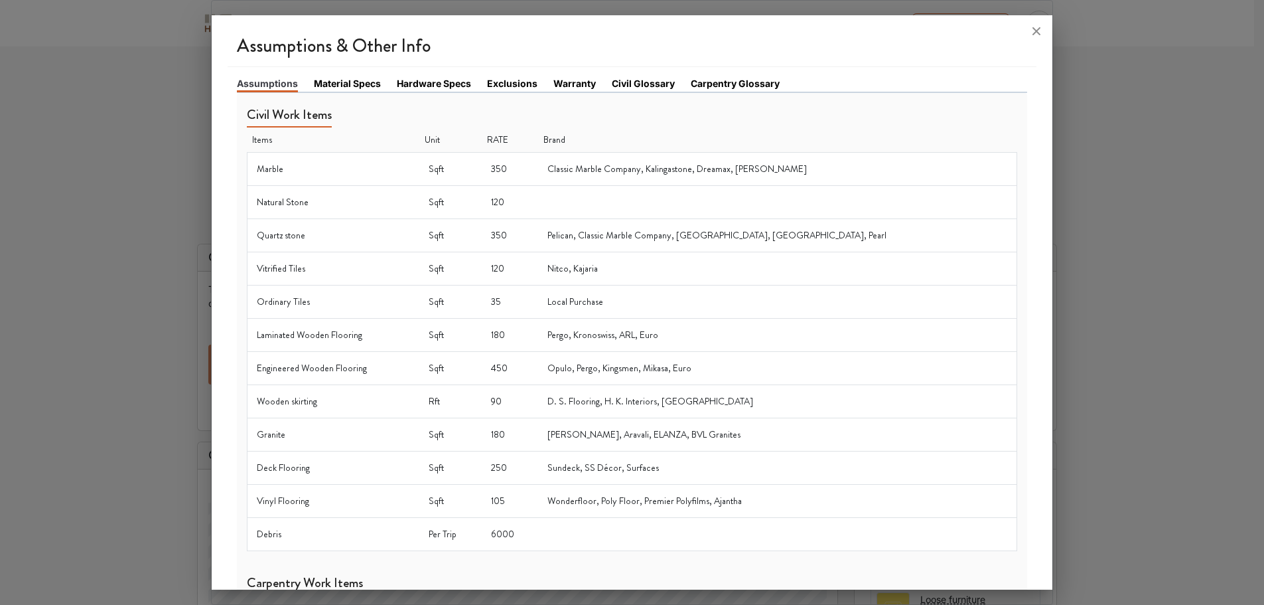
click at [642, 172] on td "Classic Marble Company, Kalingastone, Dreamax, [PERSON_NAME]" at bounding box center [777, 169] width 479 height 33
drag, startPoint x: 852, startPoint y: 170, endPoint x: 652, endPoint y: 167, distance: 199.1
click at [652, 167] on td "Classic Marble Company, Kalingastone, Dreamax, [PERSON_NAME]" at bounding box center [777, 169] width 479 height 33
click at [357, 84] on link "Material Specs" at bounding box center [347, 83] width 67 height 14
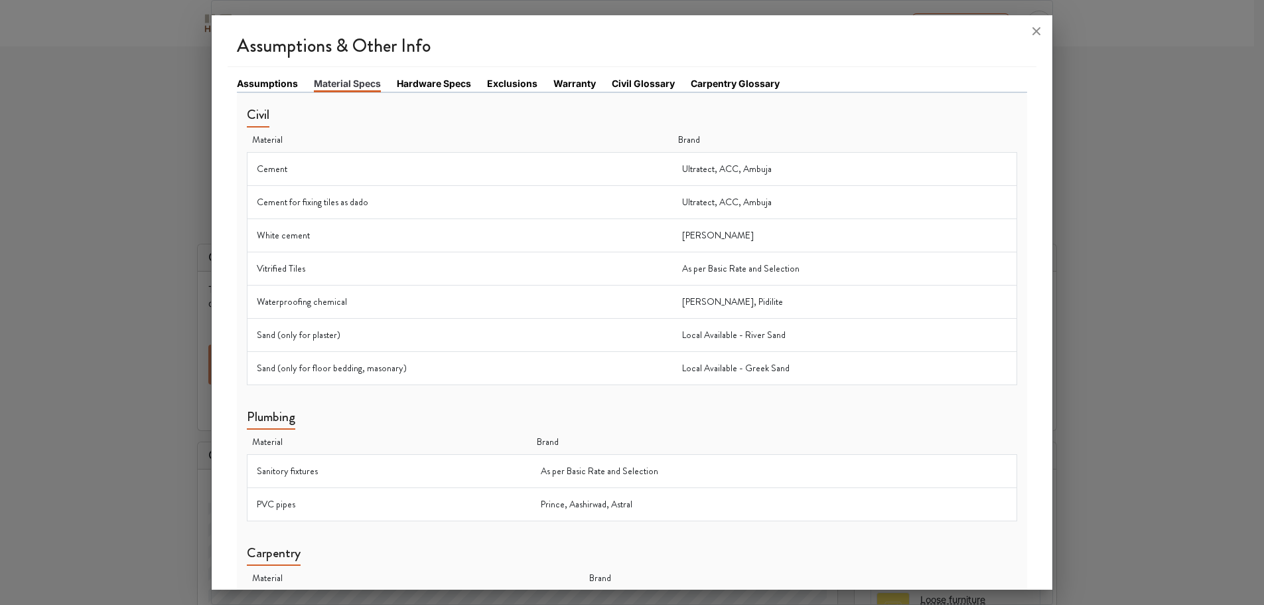
click at [429, 83] on link "Hardware Specs" at bounding box center [434, 83] width 74 height 14
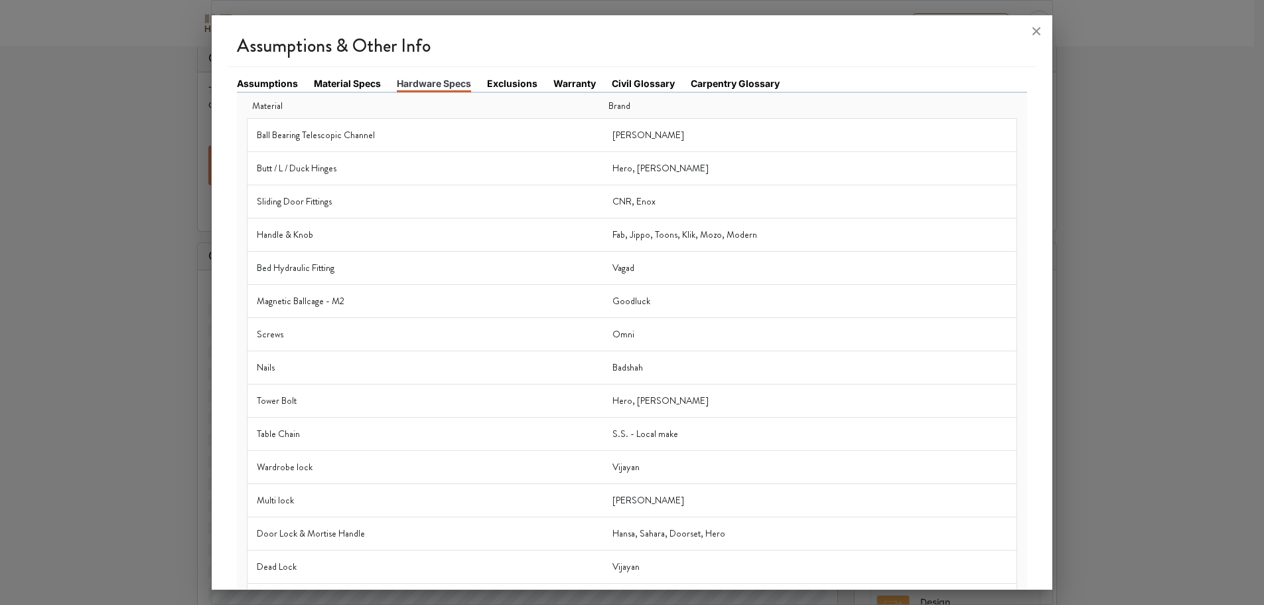
click at [507, 84] on link "Exclusions" at bounding box center [512, 83] width 50 height 14
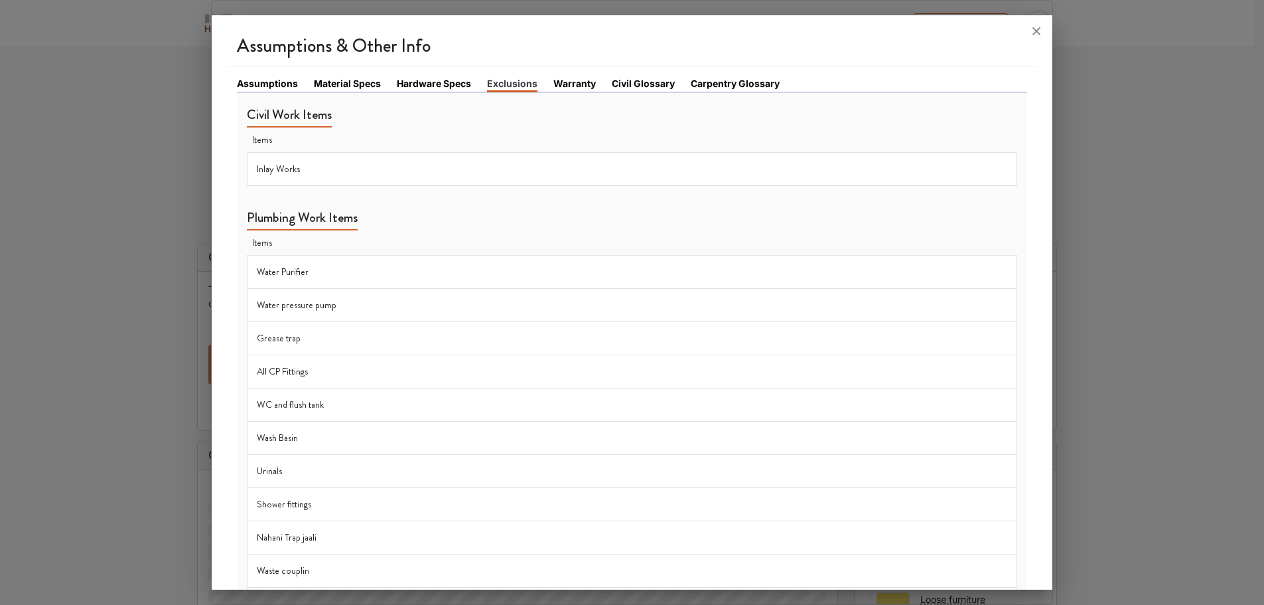
click at [571, 86] on link "Warranty" at bounding box center [575, 83] width 42 height 14
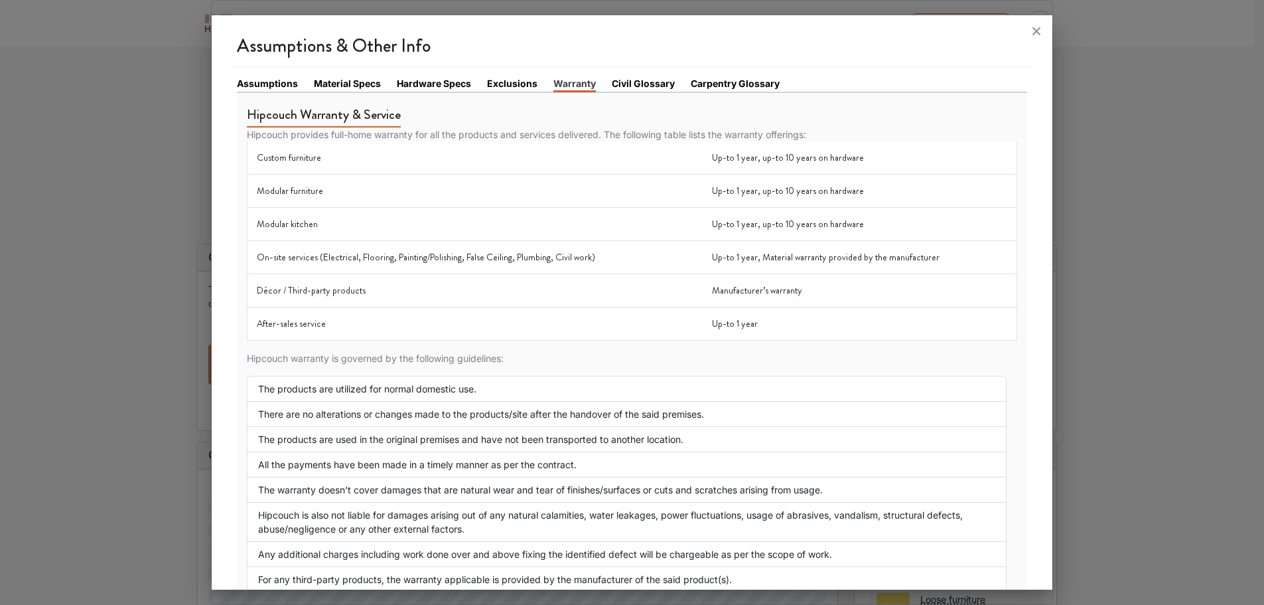
click at [636, 82] on link "Civil Glossary" at bounding box center [643, 83] width 63 height 14
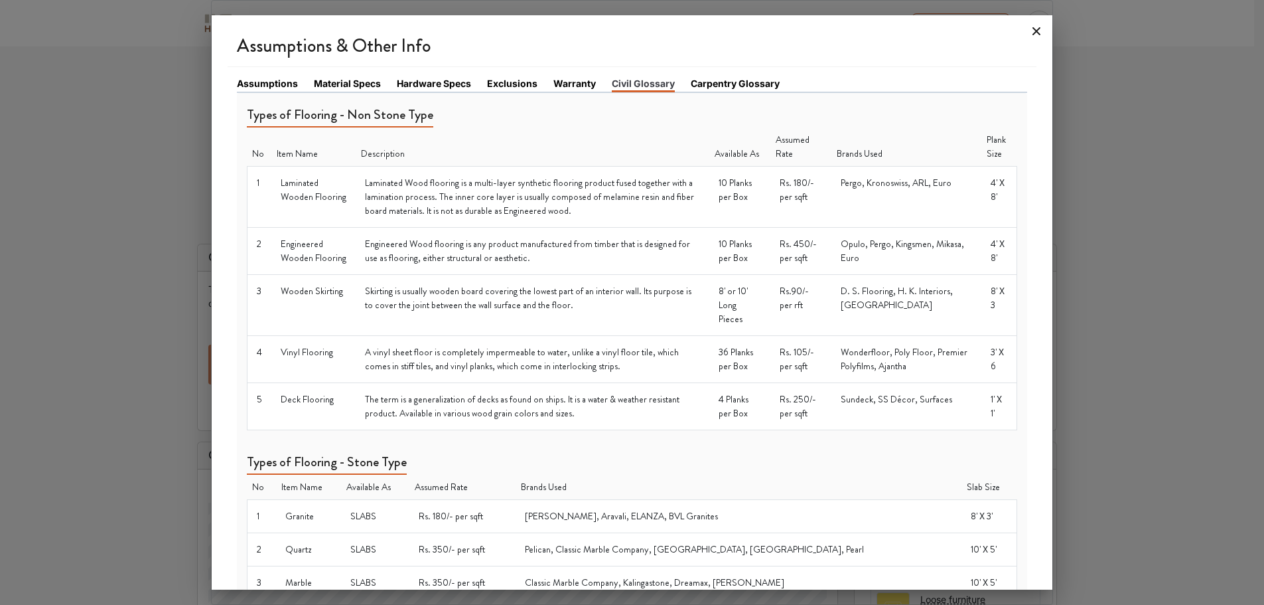
drag, startPoint x: 1023, startPoint y: 25, endPoint x: 1035, endPoint y: 30, distance: 12.8
click at [1024, 27] on div at bounding box center [633, 31] width 842 height 32
click at [1036, 31] on icon at bounding box center [1037, 31] width 8 height 8
